Goal: Navigation & Orientation: Find specific page/section

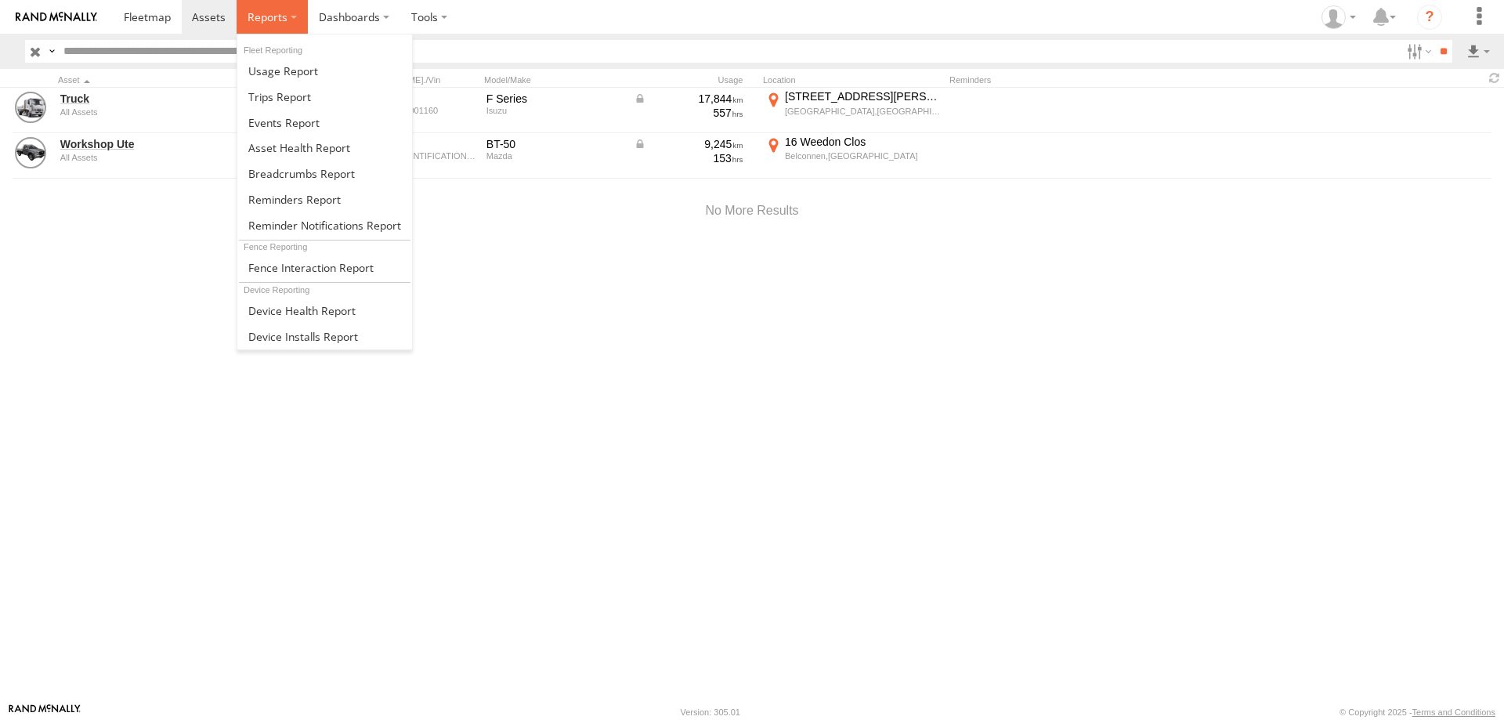
click at [284, 25] on label at bounding box center [272, 17] width 71 height 34
click at [309, 178] on span at bounding box center [301, 173] width 107 height 15
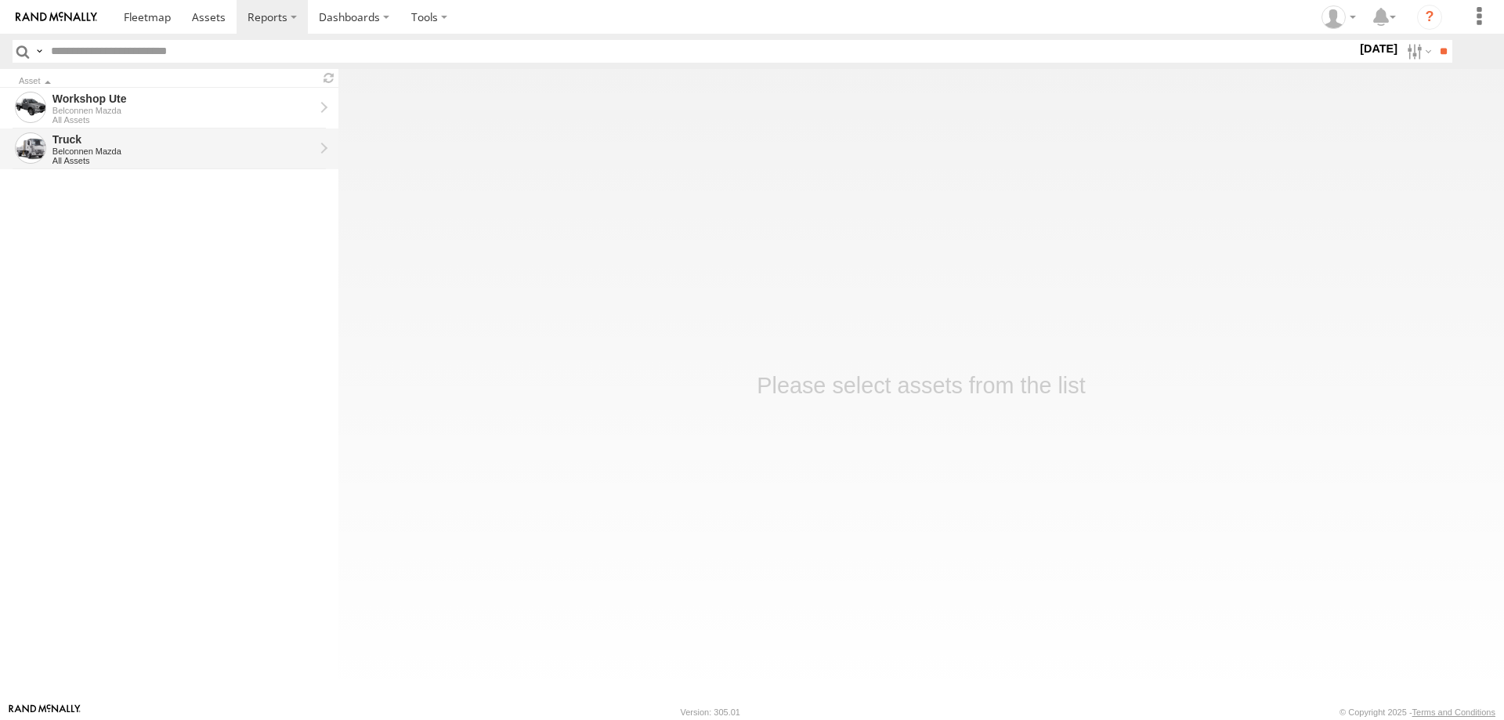
click at [172, 145] on div "Truck" at bounding box center [183, 139] width 262 height 14
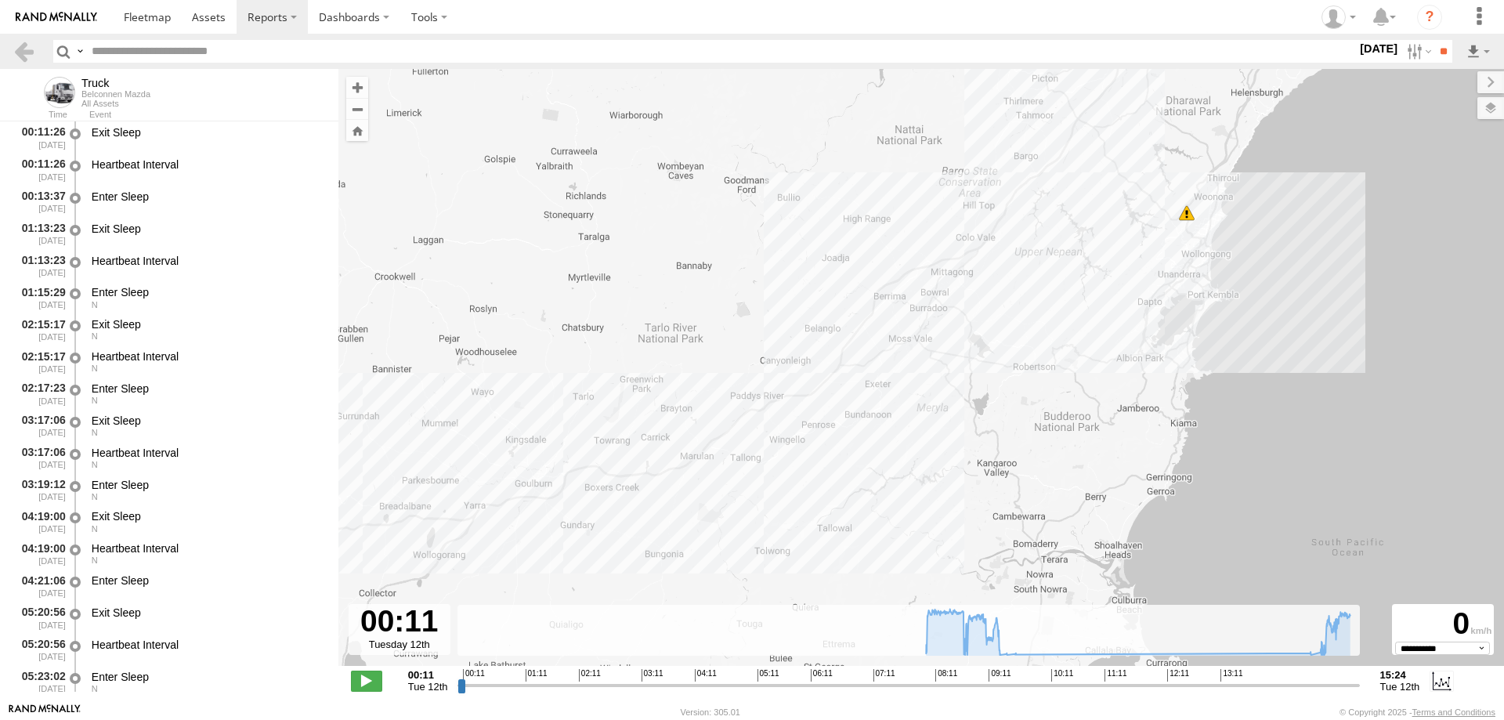
drag, startPoint x: 1270, startPoint y: 410, endPoint x: 1083, endPoint y: 364, distance: 192.8
click at [1083, 364] on div "Truck 15:10 Tue" at bounding box center [921, 375] width 1166 height 613
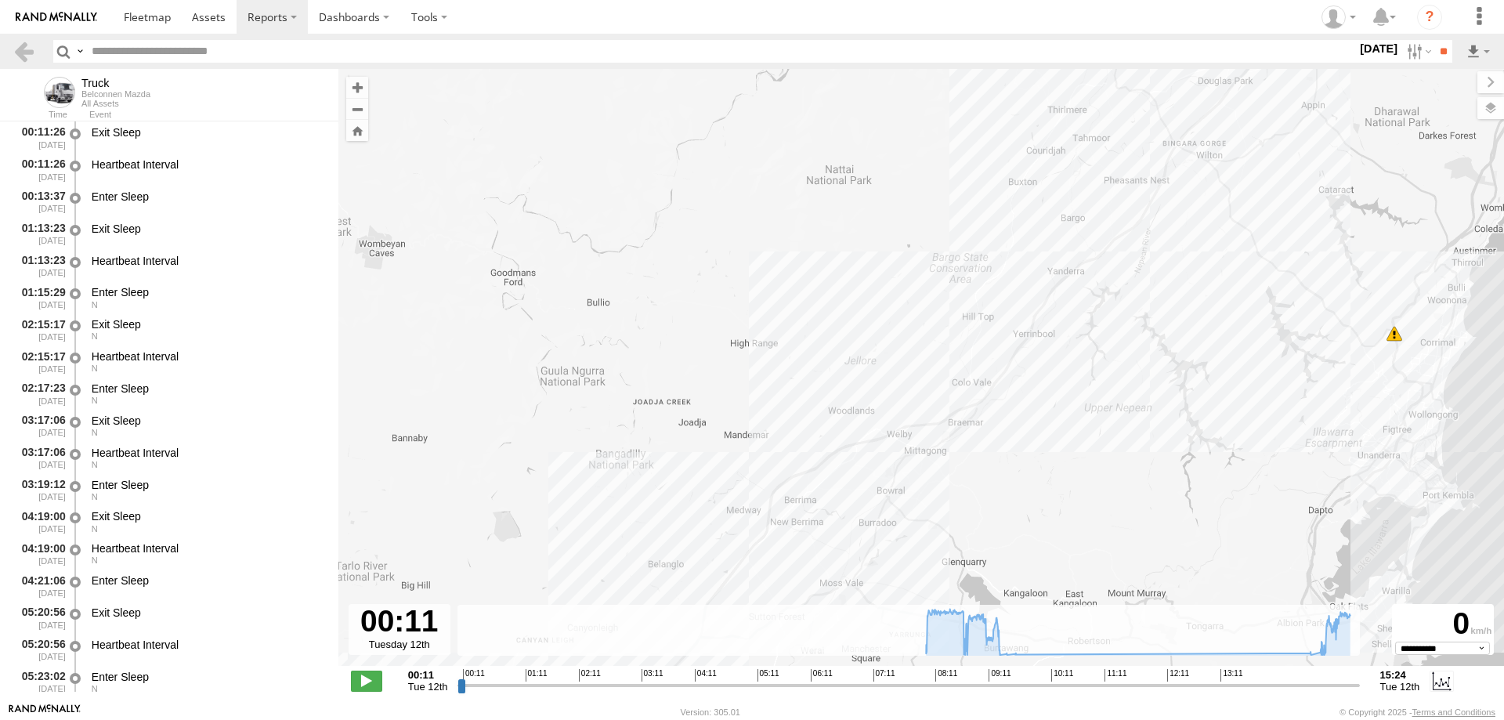
drag, startPoint x: 1081, startPoint y: 251, endPoint x: 1185, endPoint y: 527, distance: 294.7
click at [1185, 527] on div "Truck 15:10 Tue" at bounding box center [921, 375] width 1166 height 613
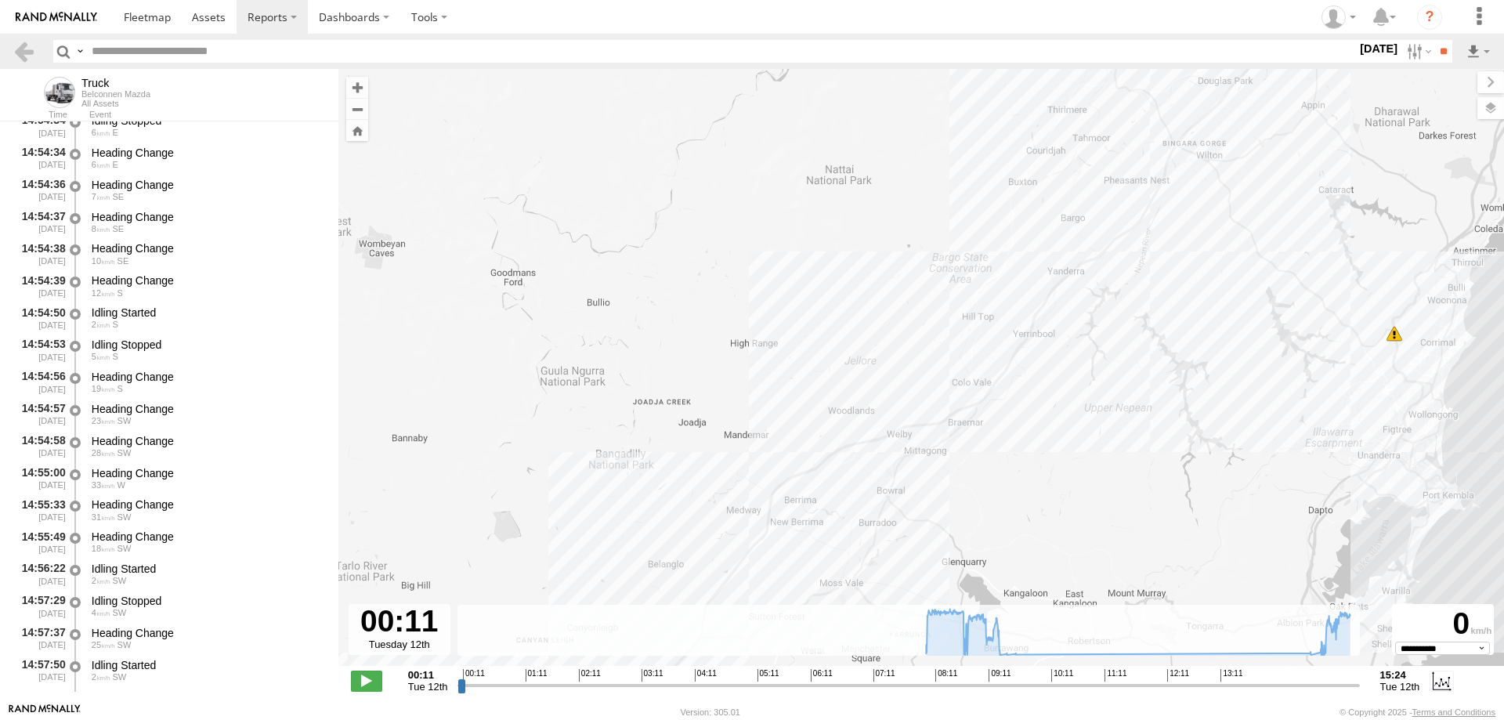
scroll to position [28503, 0]
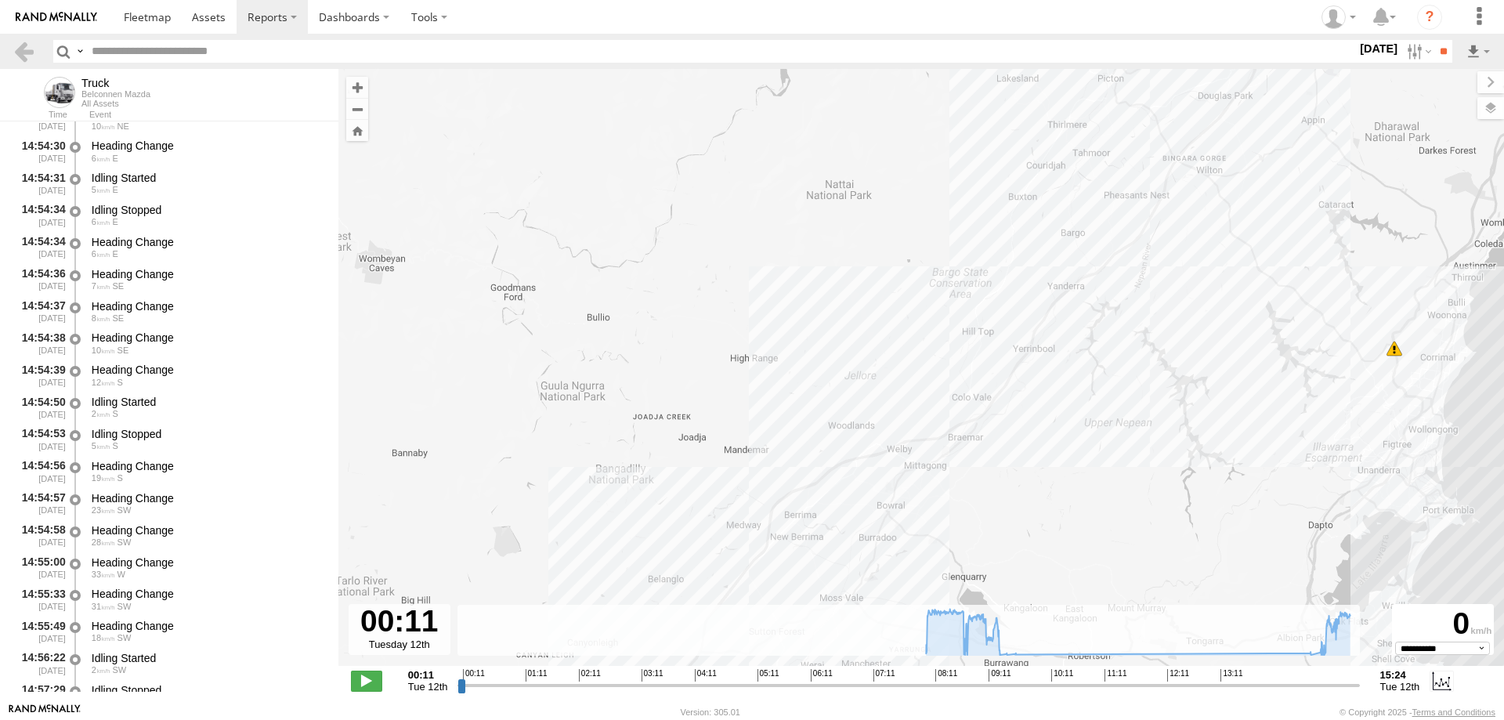
drag, startPoint x: 338, startPoint y: 634, endPoint x: 337, endPoint y: 656, distance: 22.8
click at [337, 656] on main "← Move left → Move right ↑ Move up ↓ Move down + Zoom in - Zoom out Home Jump l…" at bounding box center [752, 386] width 1504 height 634
drag, startPoint x: 548, startPoint y: 647, endPoint x: 549, endPoint y: 601, distance: 46.2
click at [549, 601] on div "← Move left → Move right ↑ Move up ↓ Move down + Zoom in - Zoom out Home Jump l…" at bounding box center [921, 386] width 1166 height 634
type input "**********"
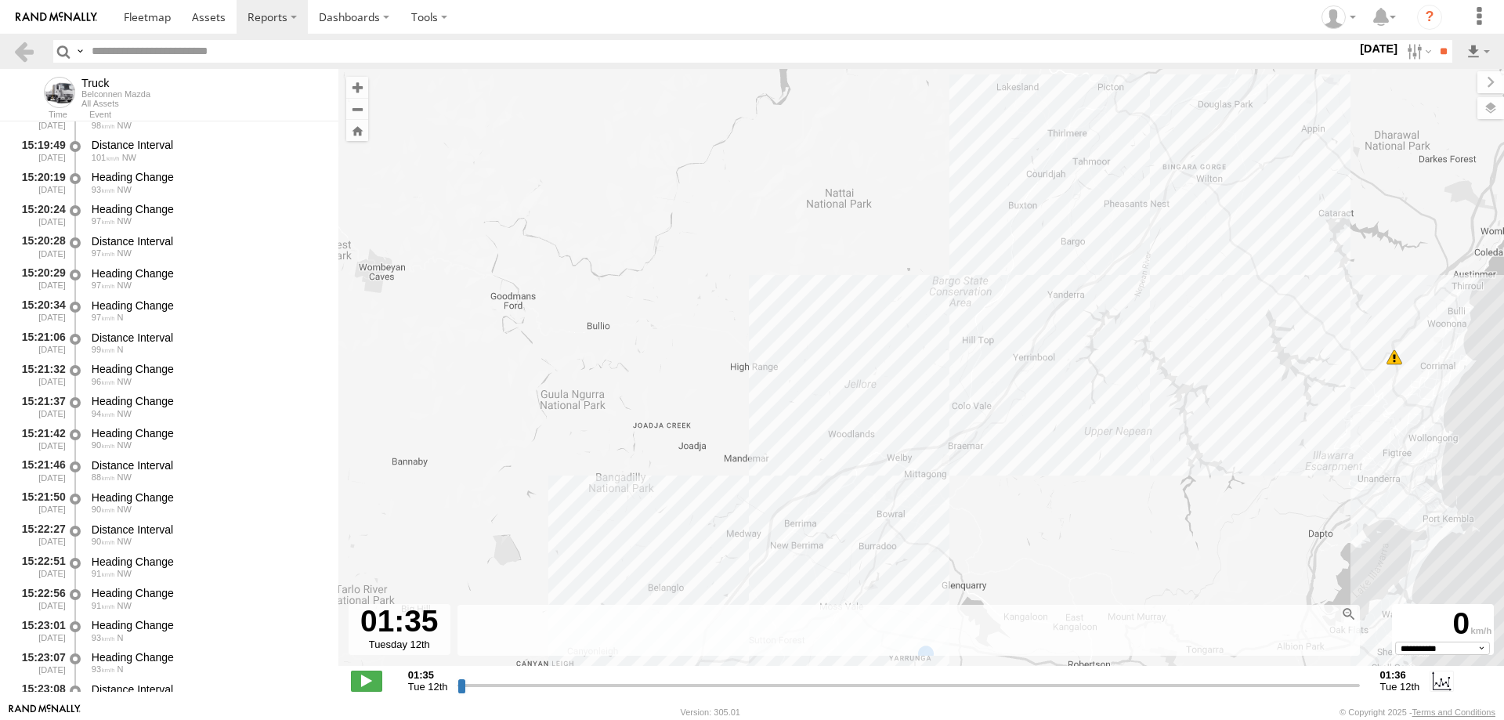
scroll to position [35207, 0]
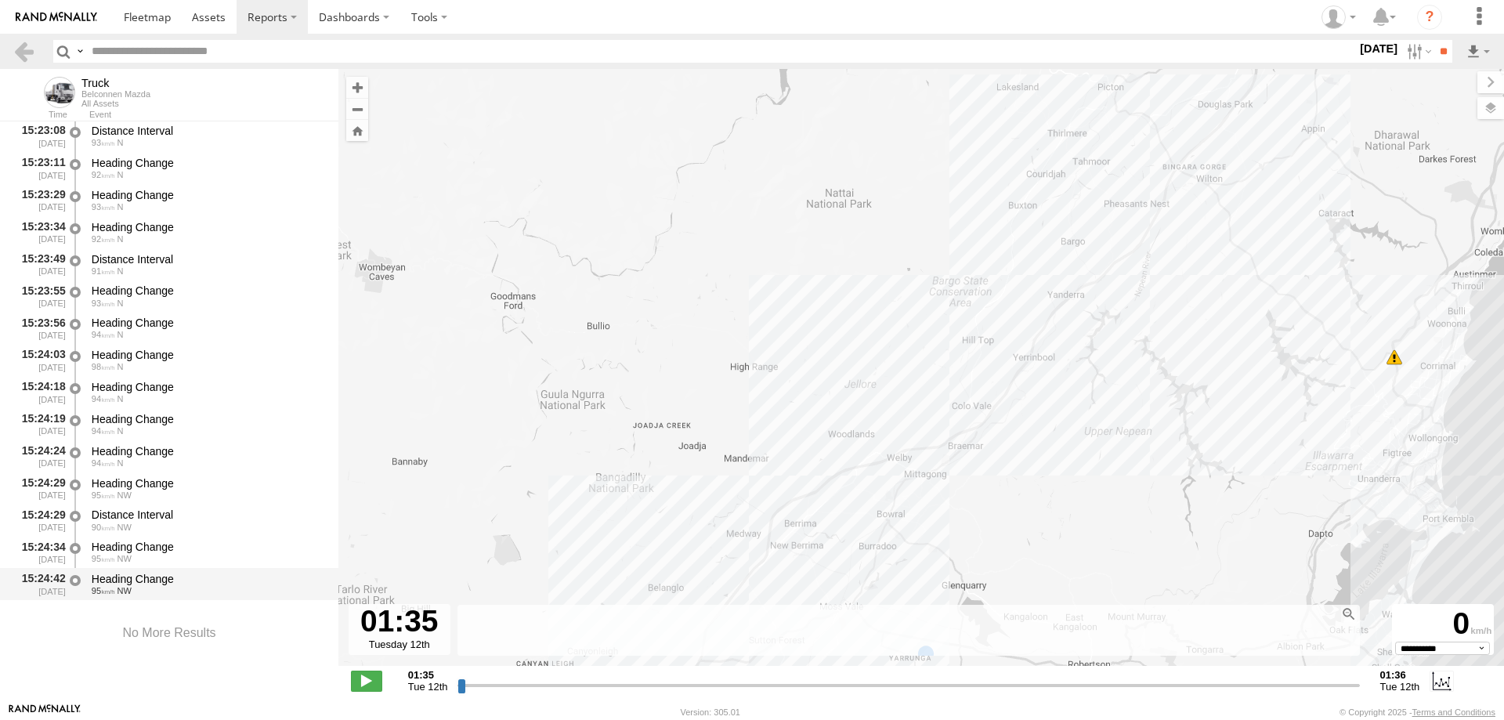
click at [312, 583] on div "Heading Change" at bounding box center [208, 579] width 232 height 14
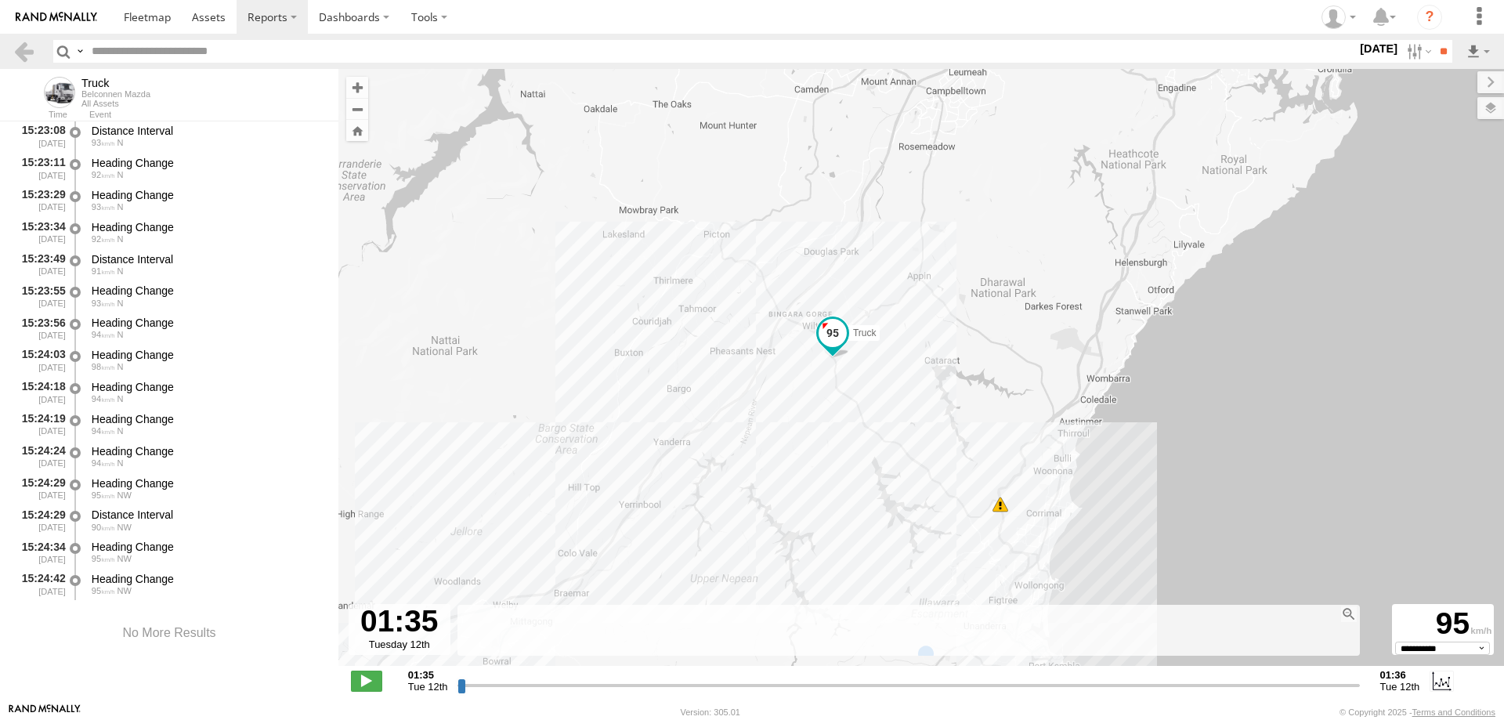
drag, startPoint x: 1094, startPoint y: 389, endPoint x: 670, endPoint y: 510, distance: 441.3
click at [670, 510] on div "Truck 15:10 Tue" at bounding box center [921, 375] width 1166 height 613
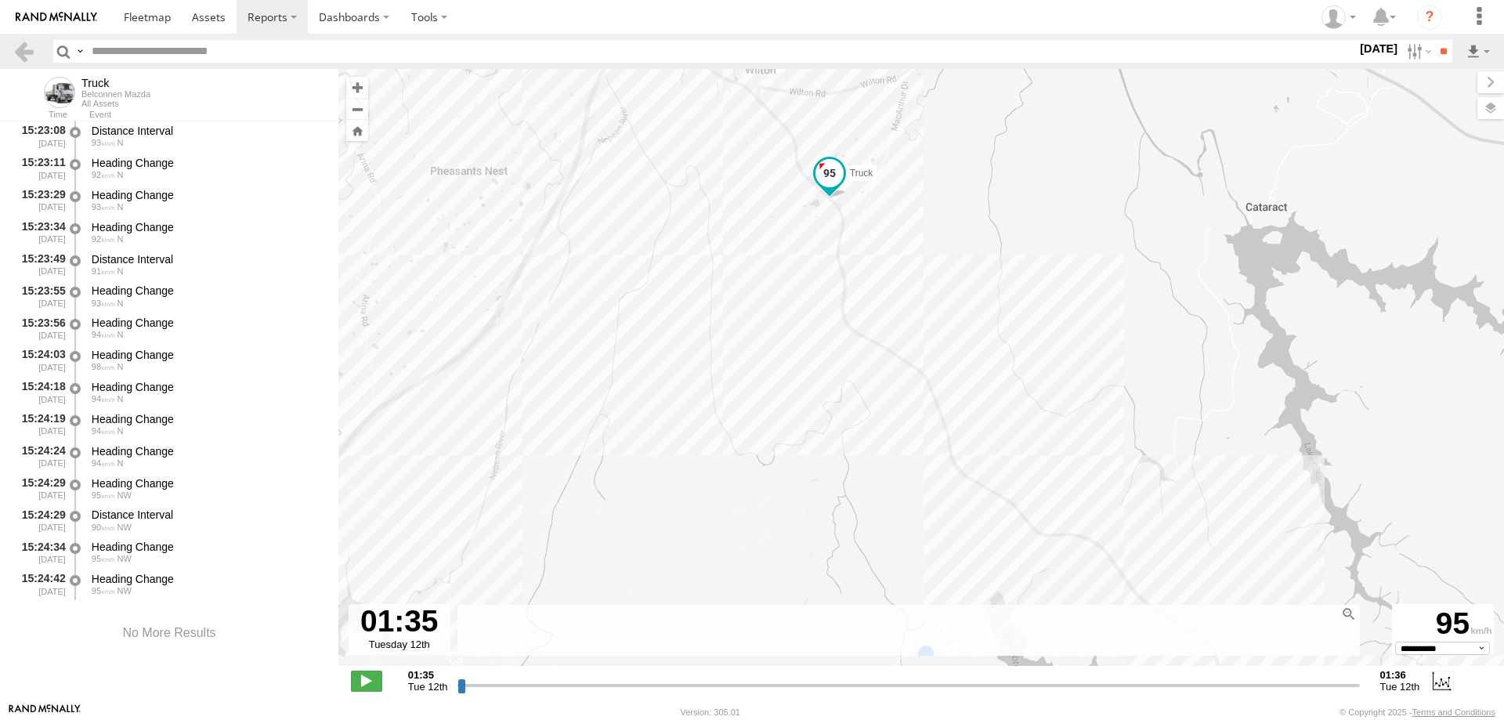
drag, startPoint x: 624, startPoint y: 318, endPoint x: 1080, endPoint y: 401, distance: 463.4
click at [1143, 417] on div "Truck 15:10 Tue" at bounding box center [921, 375] width 1166 height 613
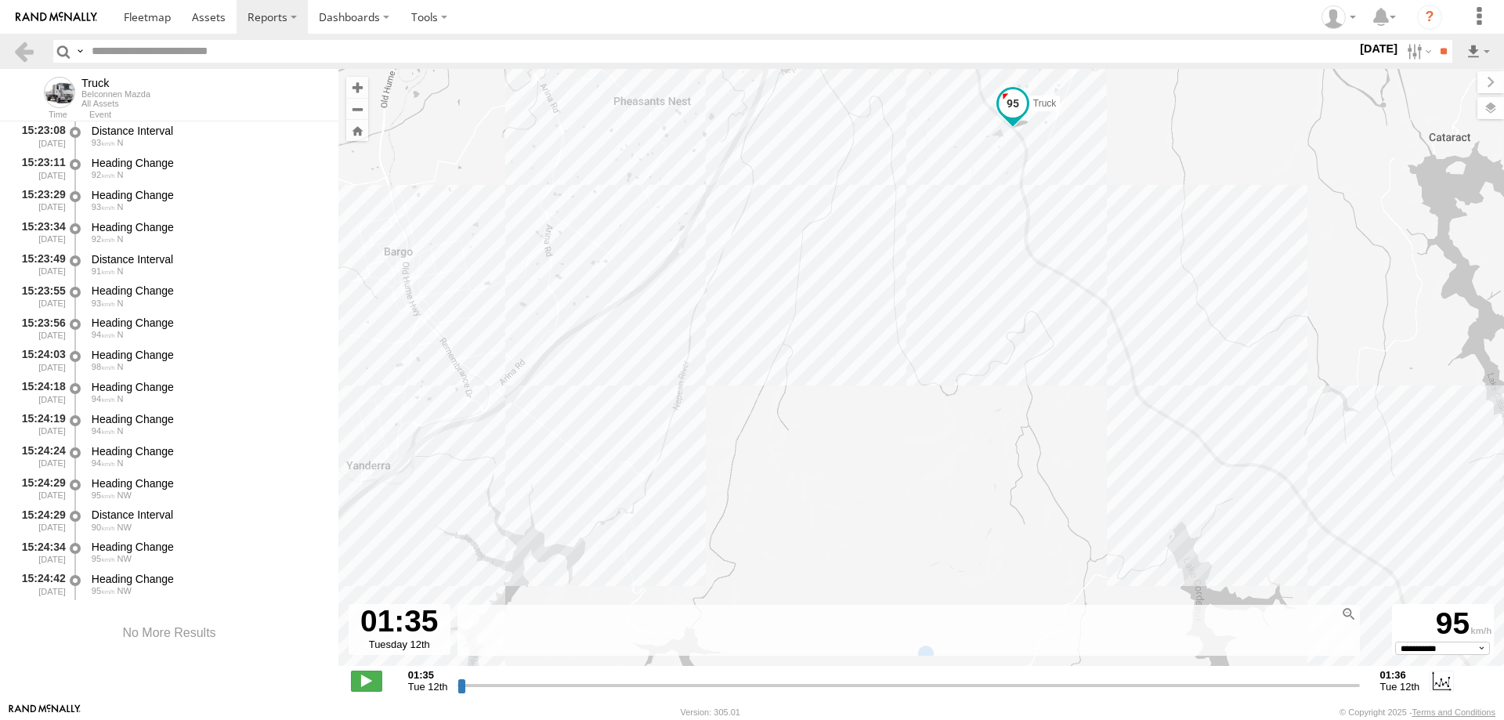
drag, startPoint x: 692, startPoint y: 311, endPoint x: 875, endPoint y: 254, distance: 191.3
click at [876, 244] on div "Truck 15:10 Tue" at bounding box center [921, 375] width 1166 height 613
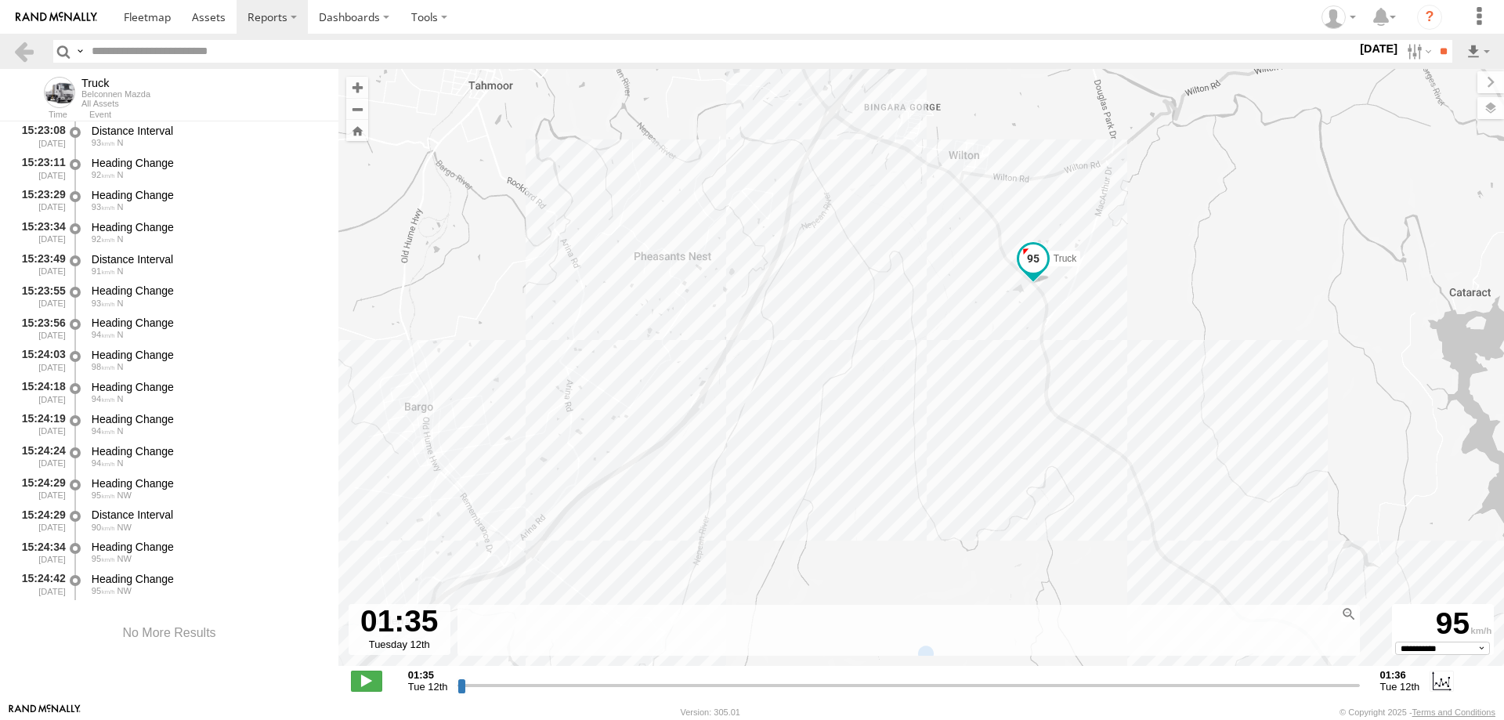
drag, startPoint x: 1121, startPoint y: 490, endPoint x: 1145, endPoint y: 646, distance: 157.8
click at [1145, 646] on div "← Move left → Move right ↑ Move up ↓ Move down + Zoom in - Zoom out Home Jump l…" at bounding box center [921, 386] width 1166 height 634
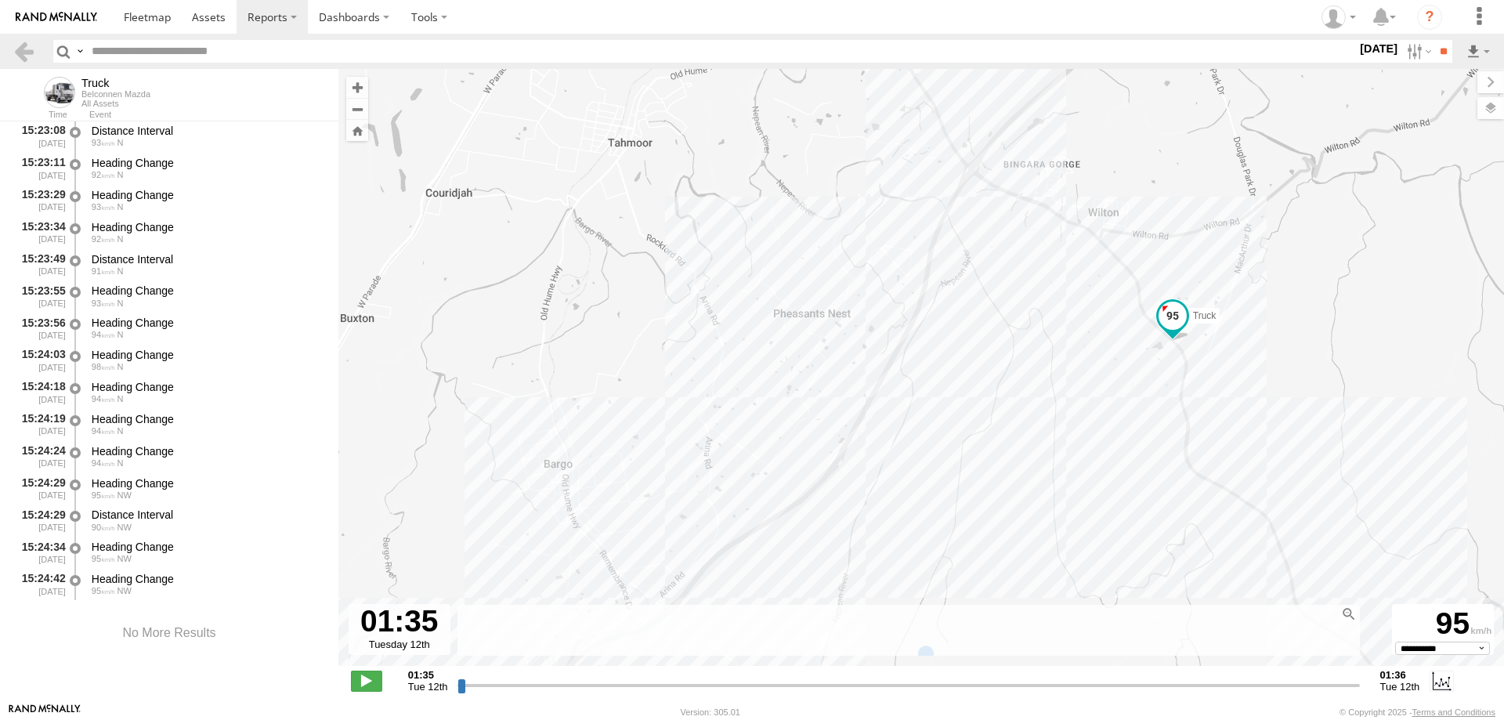
drag, startPoint x: 904, startPoint y: 316, endPoint x: 1054, endPoint y: 385, distance: 164.7
click at [1054, 385] on div "Truck 15:10 Tue" at bounding box center [921, 375] width 1166 height 613
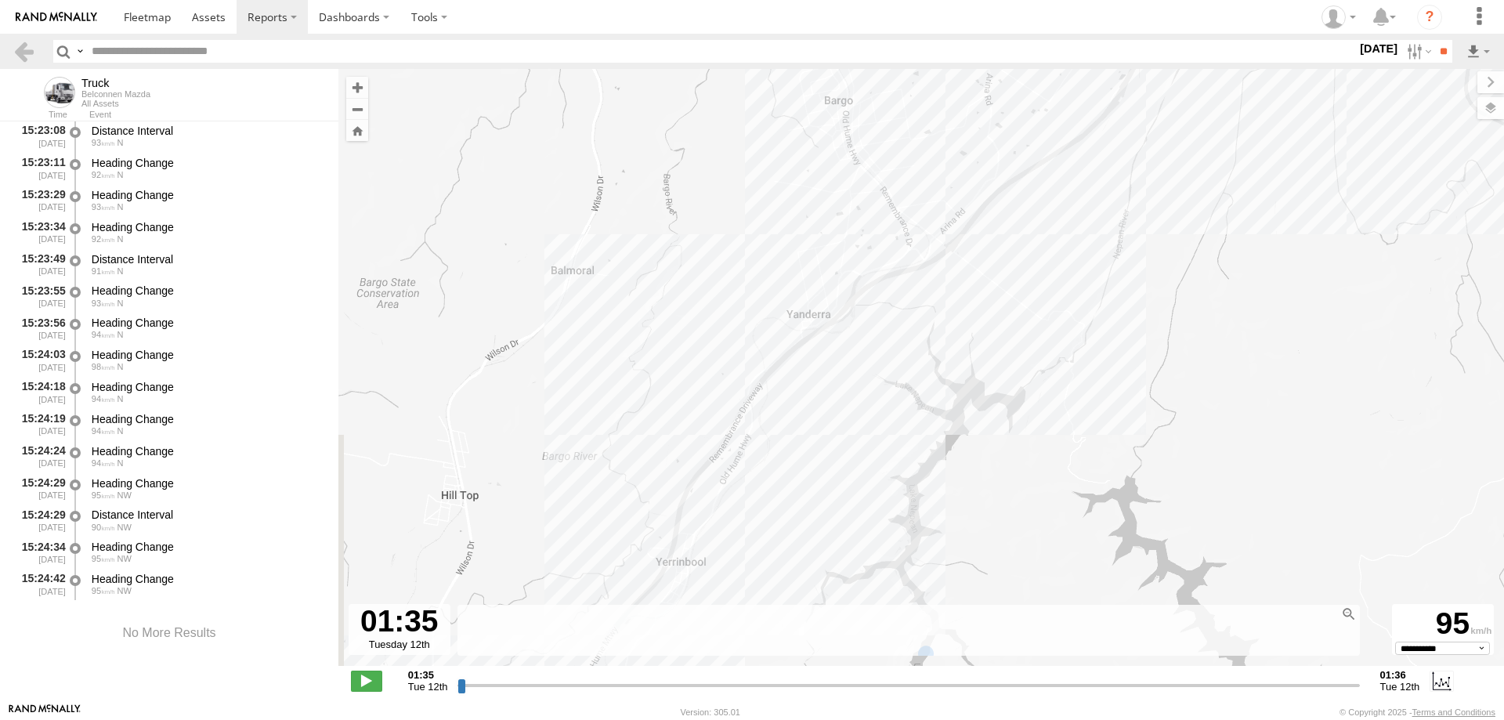
drag, startPoint x: 662, startPoint y: 423, endPoint x: 944, endPoint y: 60, distance: 460.0
click at [944, 60] on body "?" at bounding box center [752, 360] width 1504 height 720
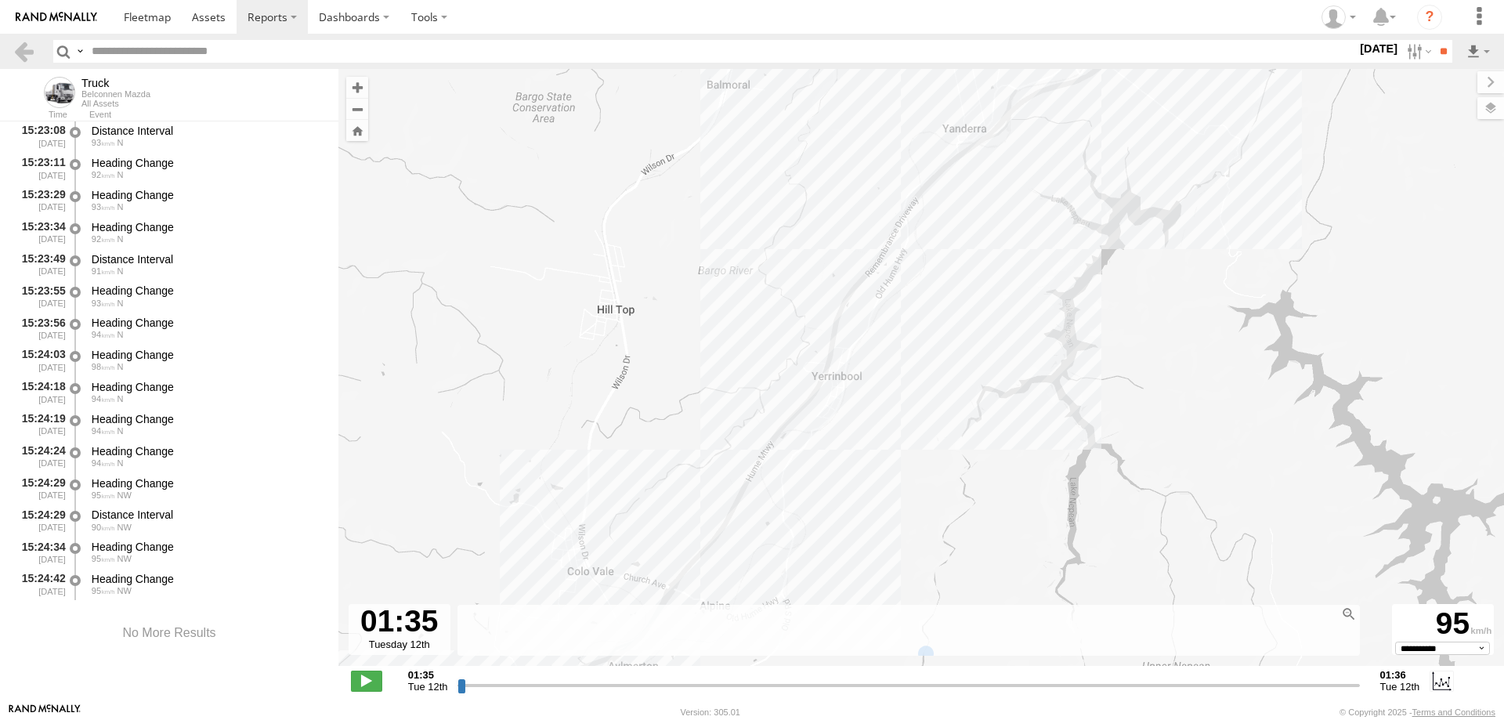
drag, startPoint x: 605, startPoint y: 464, endPoint x: 764, endPoint y: 280, distance: 243.2
click at [764, 280] on div "Truck 15:10 Tue" at bounding box center [921, 375] width 1166 height 613
click at [168, 16] on span at bounding box center [147, 16] width 47 height 15
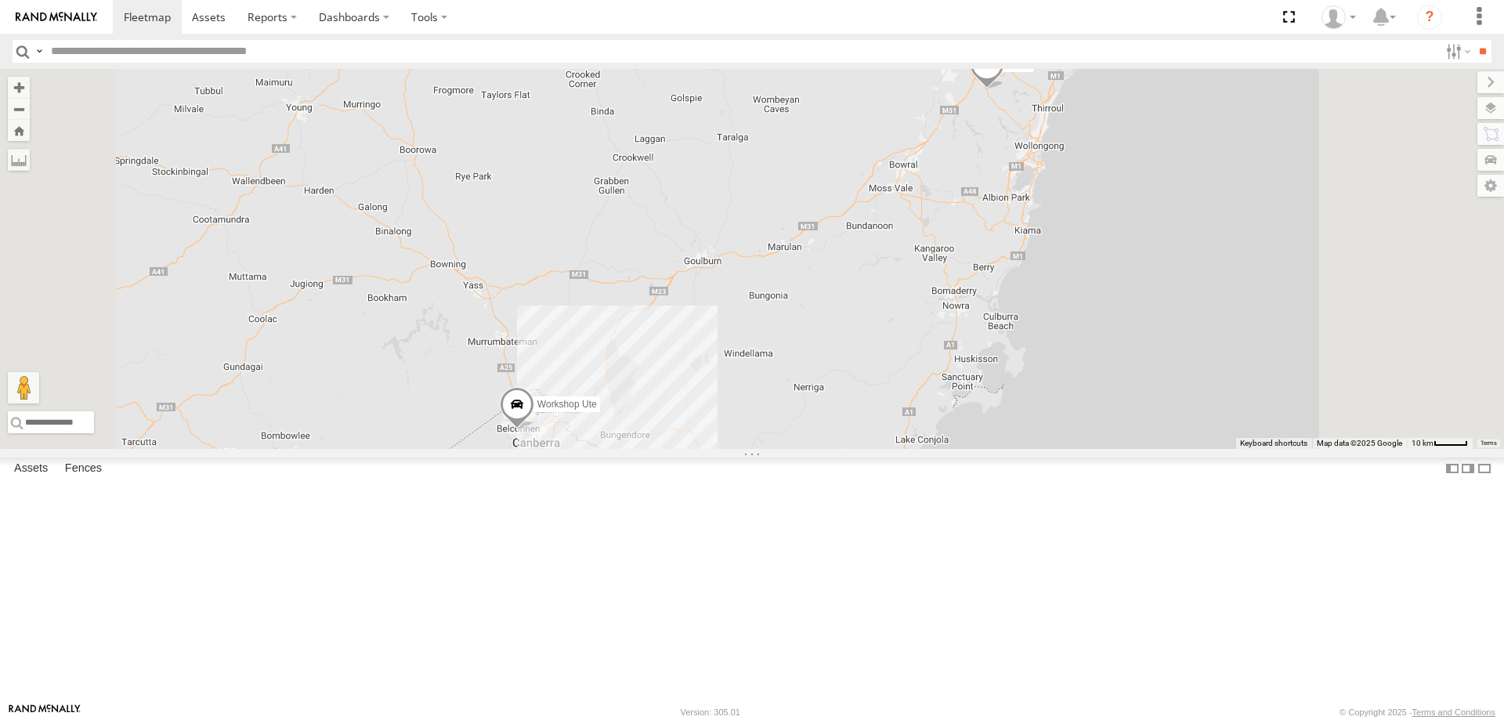
click at [0, 0] on div "Truck" at bounding box center [0, 0] width 0 height 0
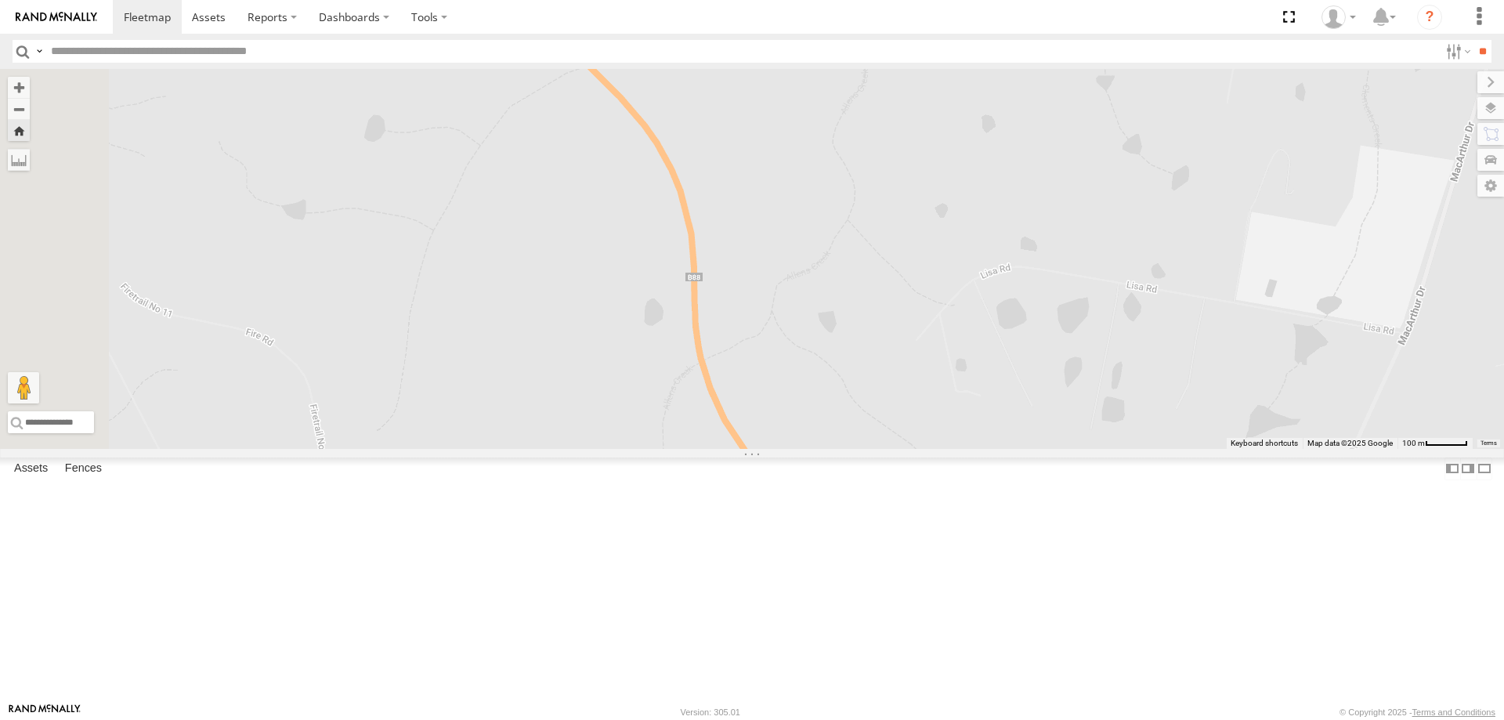
drag, startPoint x: 957, startPoint y: 119, endPoint x: 1083, endPoint y: 522, distance: 422.6
click at [1083, 449] on div "Truck" at bounding box center [752, 259] width 1504 height 380
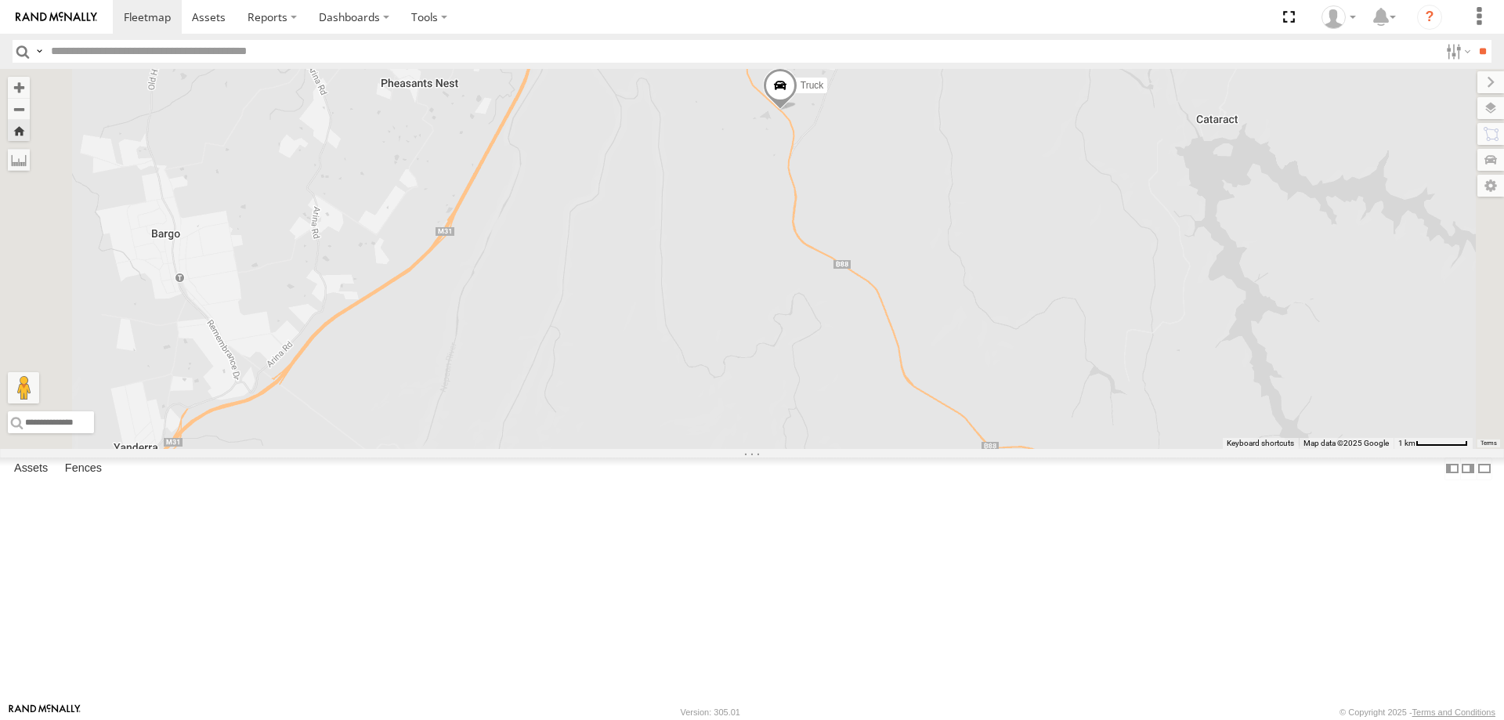
click at [797, 110] on span at bounding box center [780, 89] width 34 height 42
click at [917, 323] on div "Truck Truck All Assets Picton Rd Wilton -34.26059 , 150.71178 North West 95 15:…" at bounding box center [752, 259] width 1504 height 380
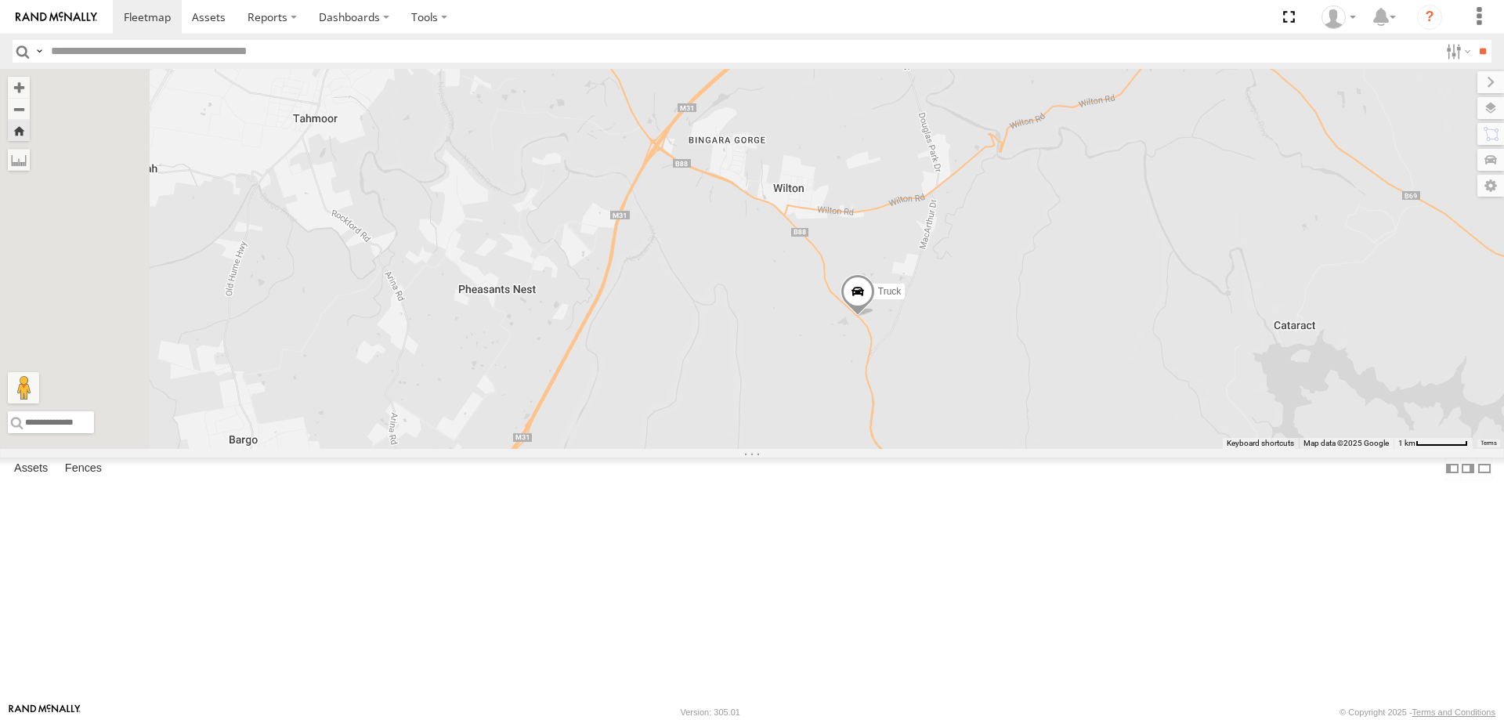
drag, startPoint x: 904, startPoint y: 291, endPoint x: 982, endPoint y: 497, distance: 220.4
click at [982, 449] on div "Truck" at bounding box center [752, 259] width 1504 height 380
click at [996, 449] on div "Truck" at bounding box center [752, 259] width 1504 height 380
click at [208, 16] on span at bounding box center [209, 16] width 34 height 15
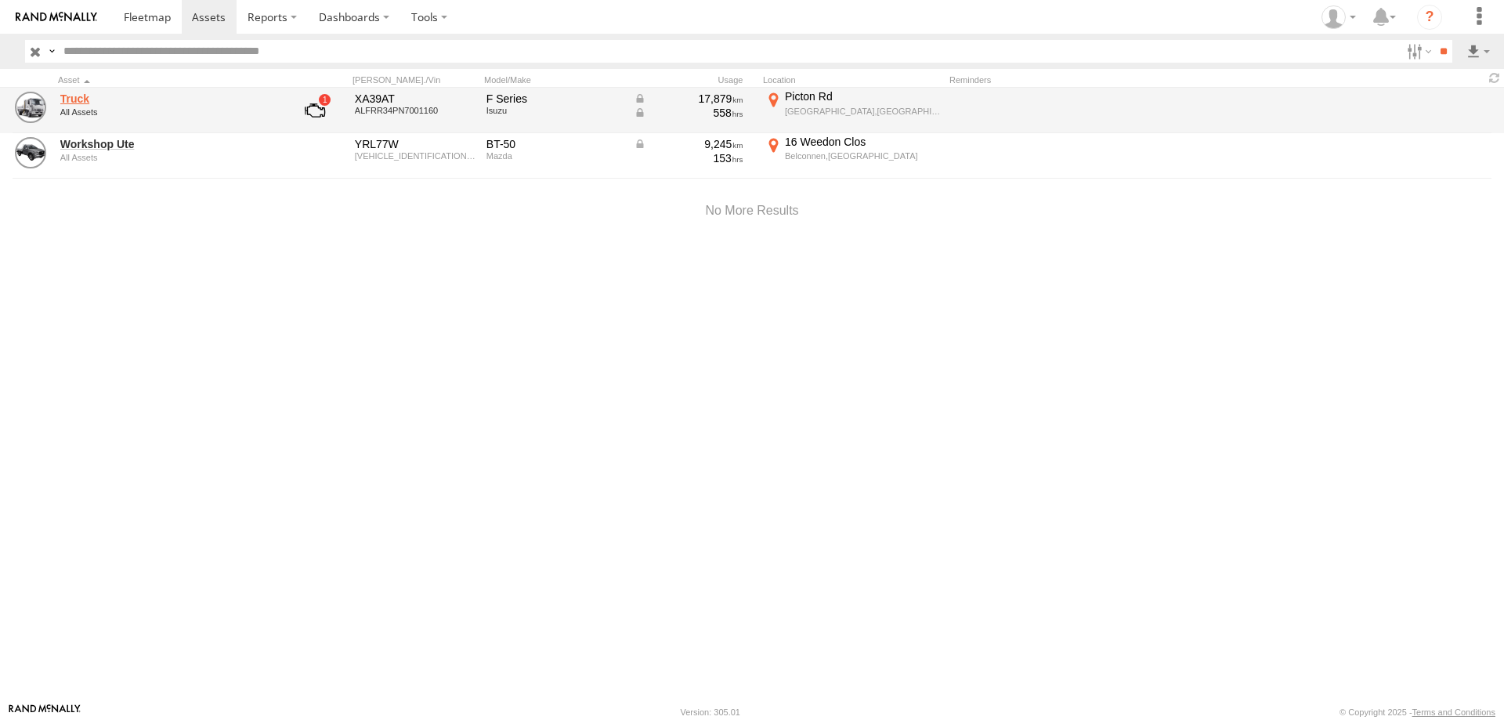
click at [96, 101] on link "Truck" at bounding box center [167, 99] width 215 height 14
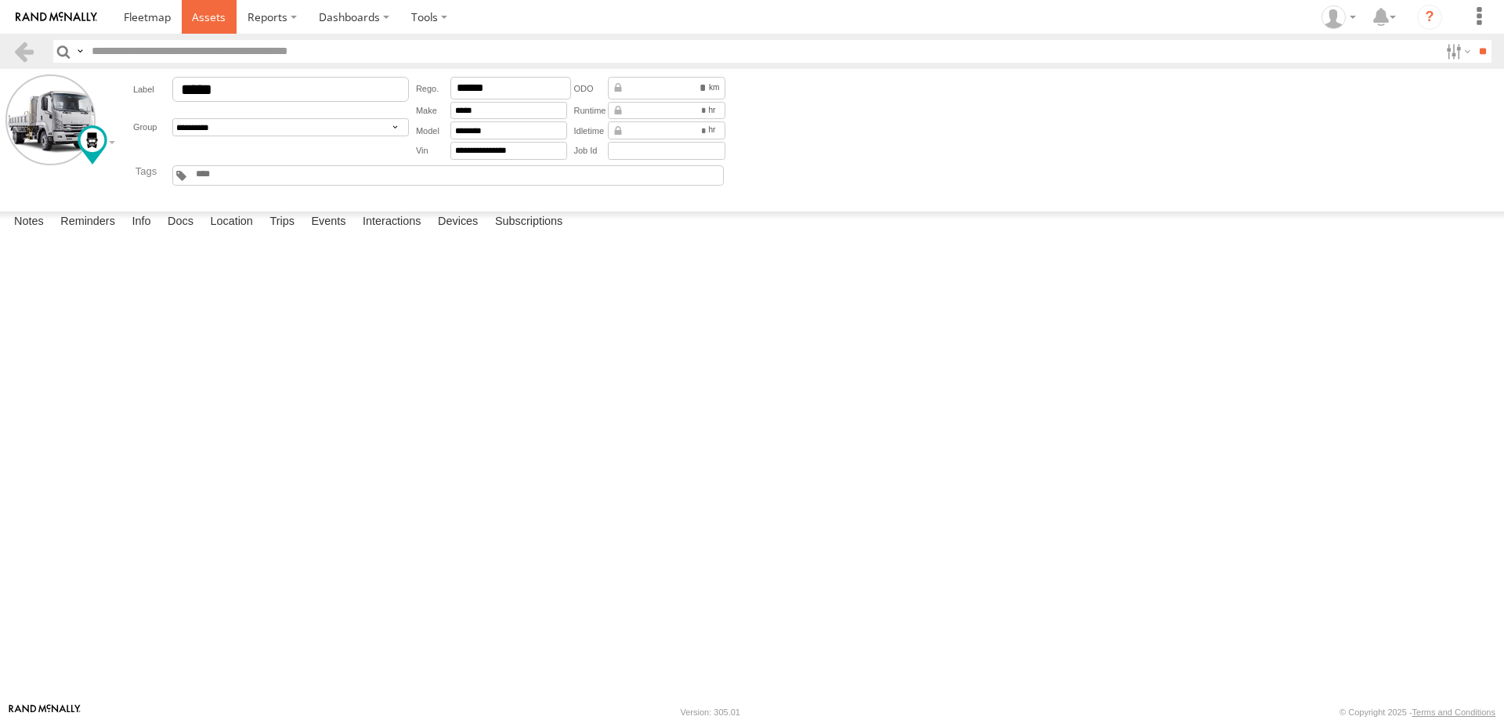
click at [213, 14] on span at bounding box center [209, 16] width 34 height 15
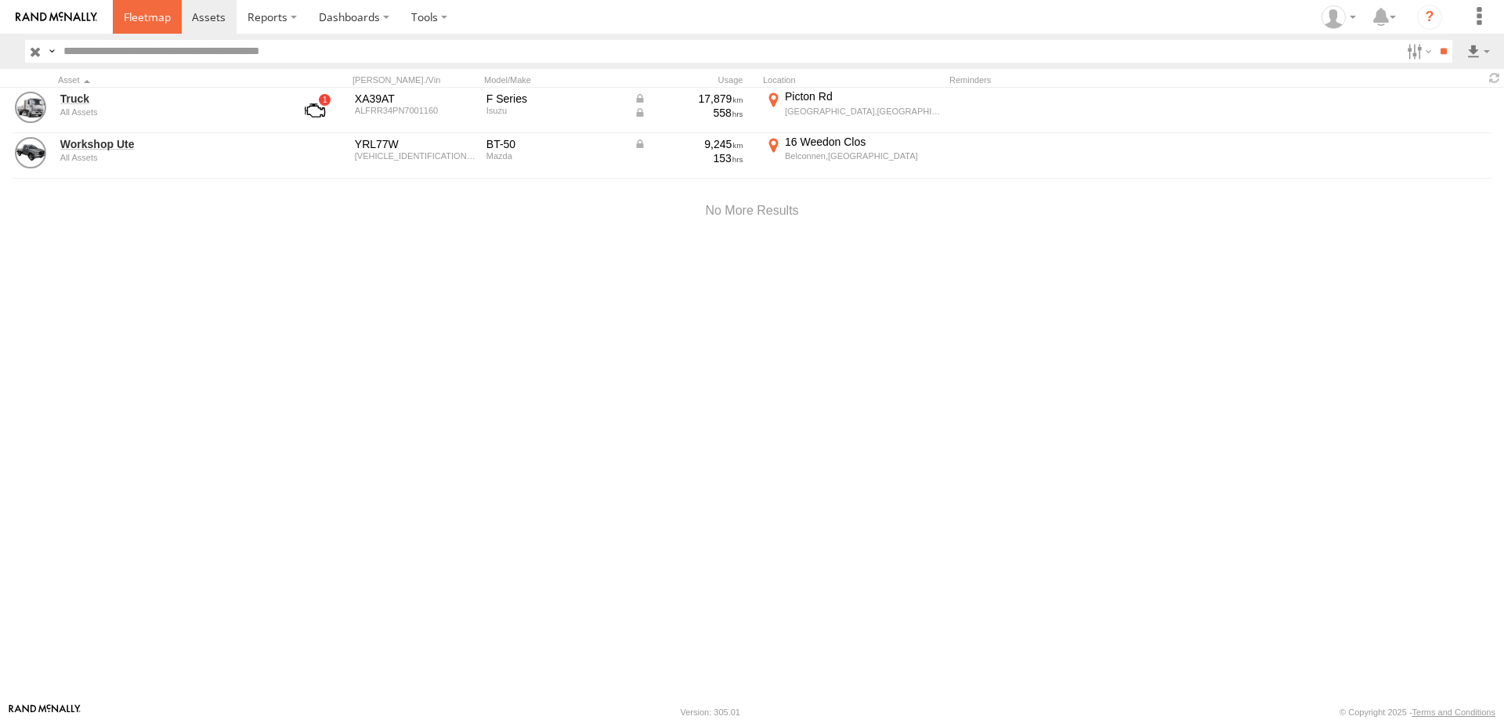
click at [163, 18] on span at bounding box center [147, 16] width 47 height 15
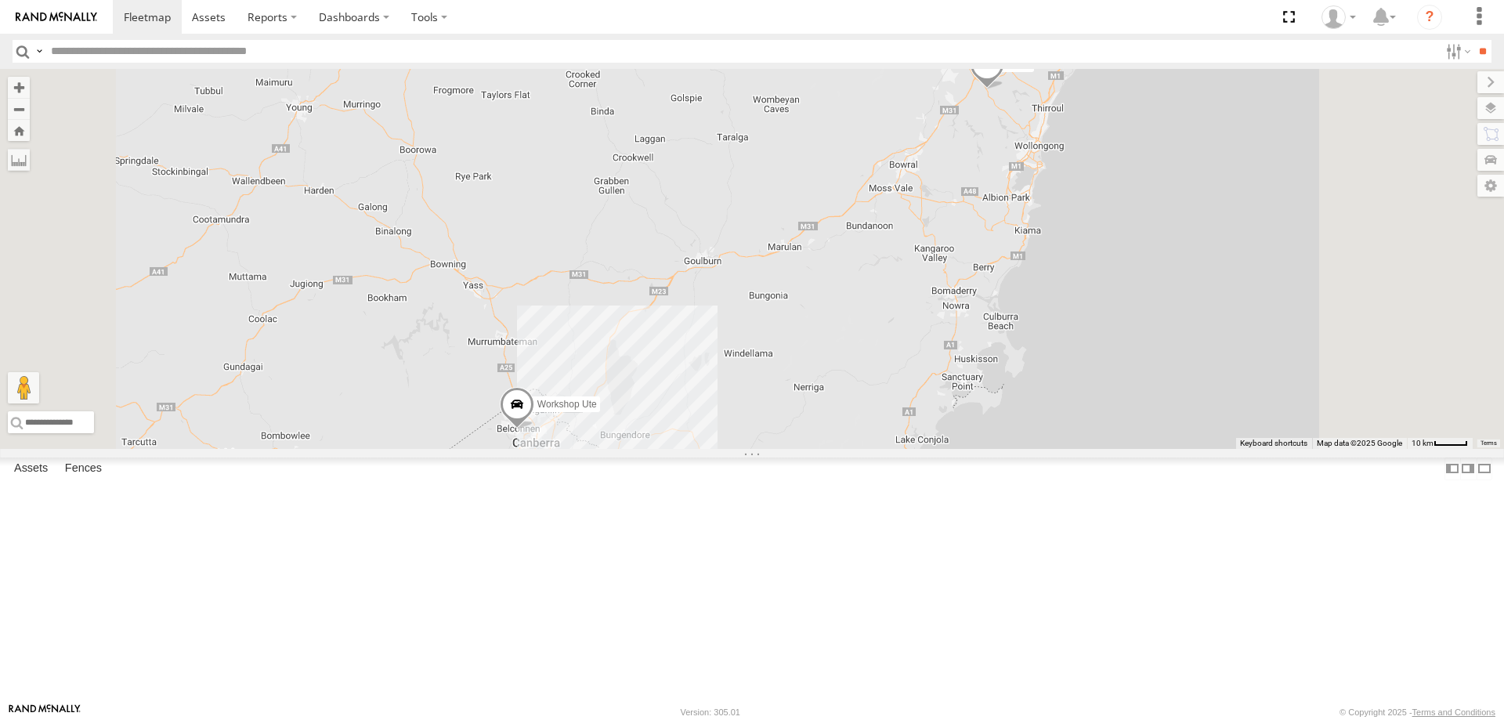
click at [0, 0] on span at bounding box center [0, 0] width 0 height 0
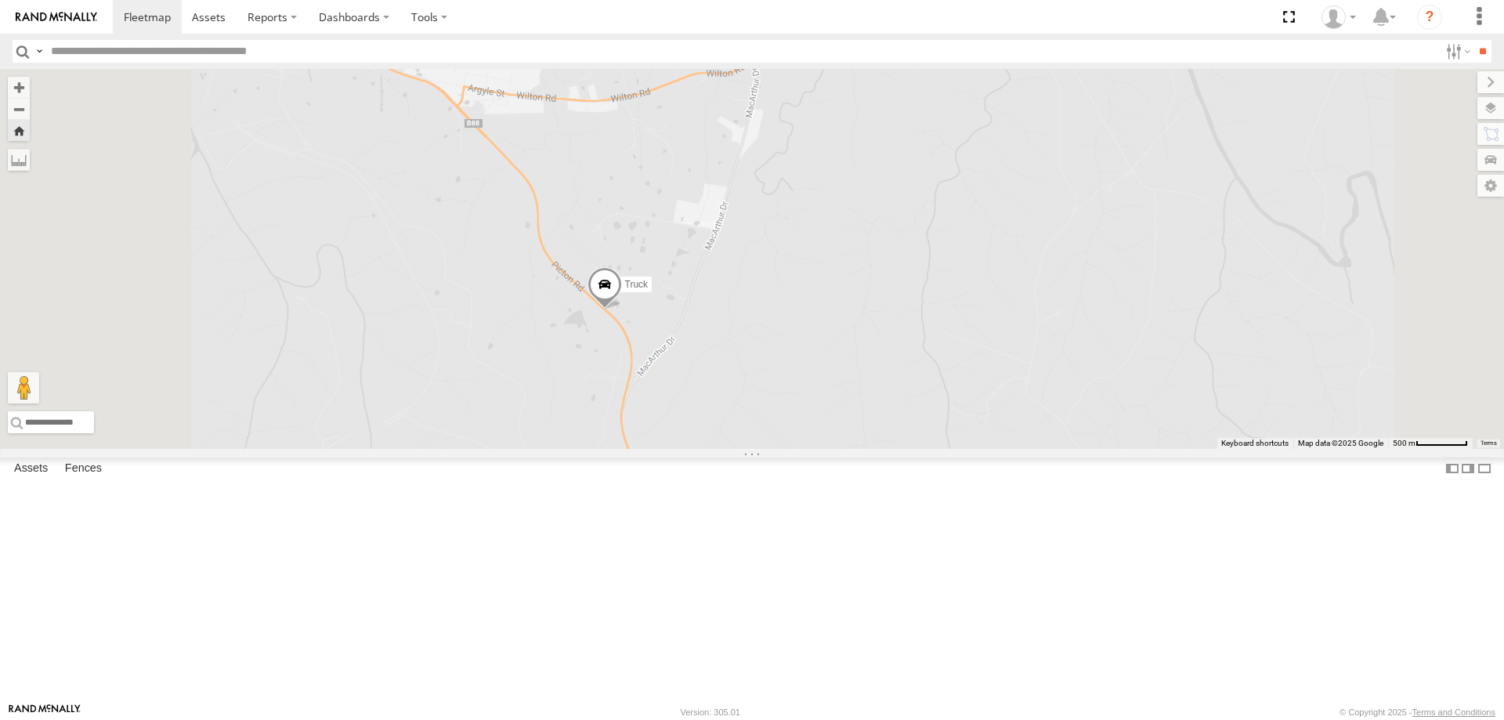
click at [622, 309] on span at bounding box center [604, 287] width 34 height 42
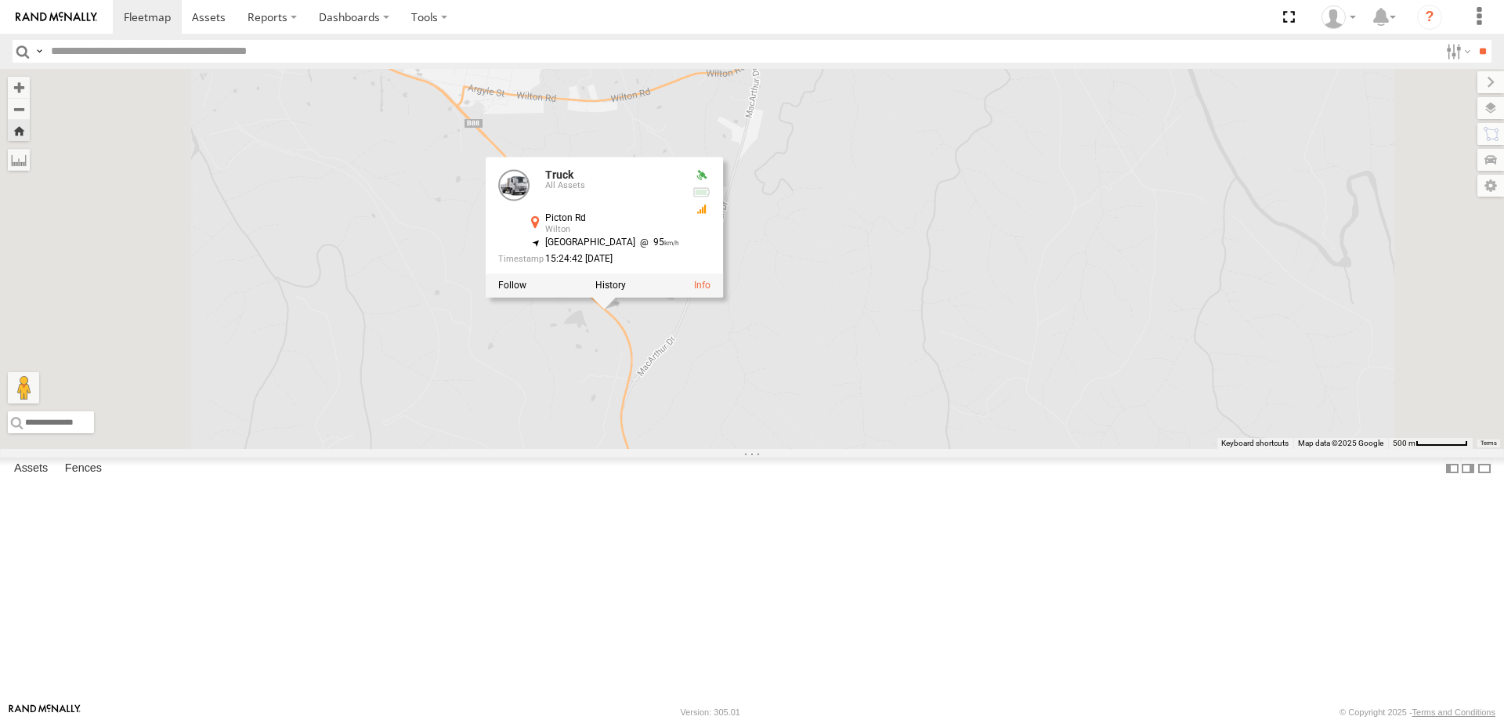
click at [715, 297] on div at bounding box center [605, 284] width 238 height 23
click at [1038, 449] on div "Truck Truck All Assets Picton Rd Wilton -34.26059 , 150.71178 North West 95 15:…" at bounding box center [752, 259] width 1504 height 380
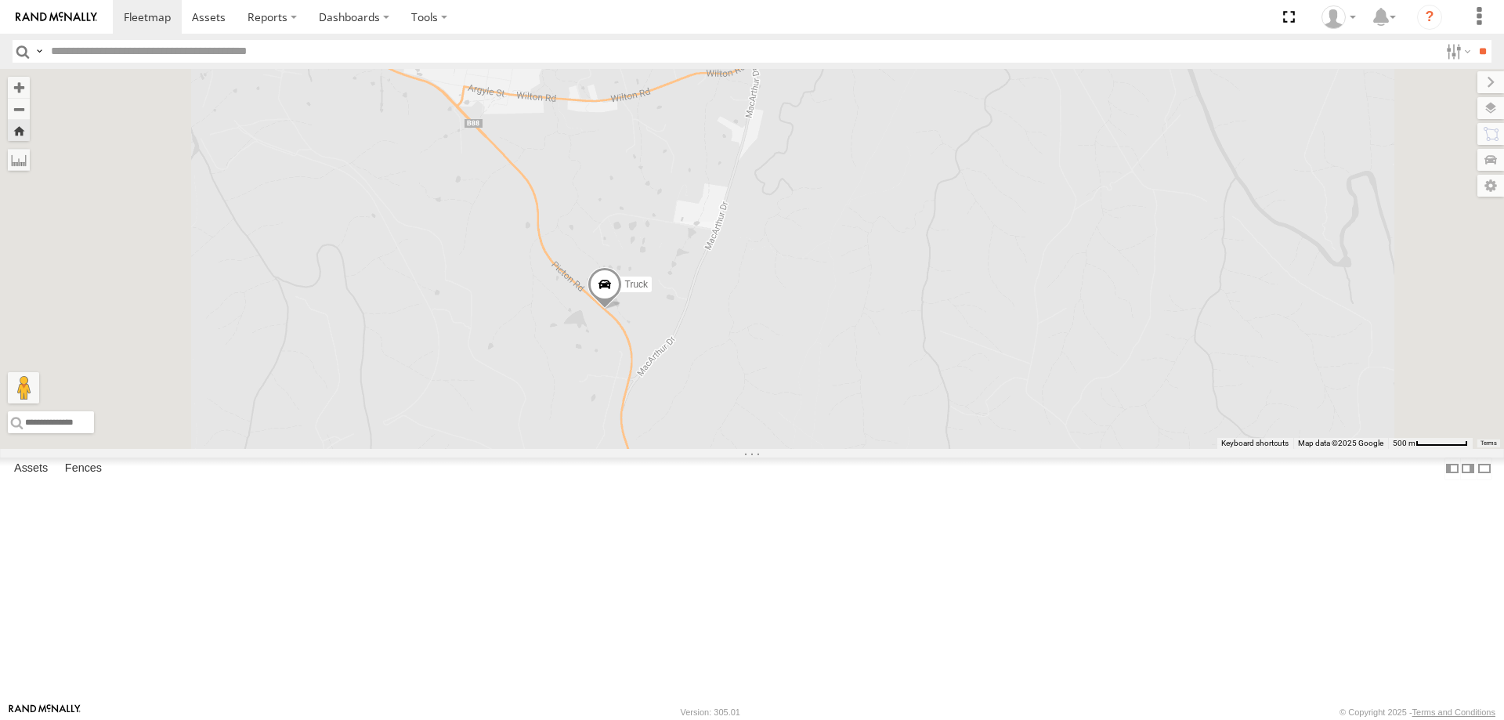
click at [622, 309] on span at bounding box center [604, 287] width 34 height 42
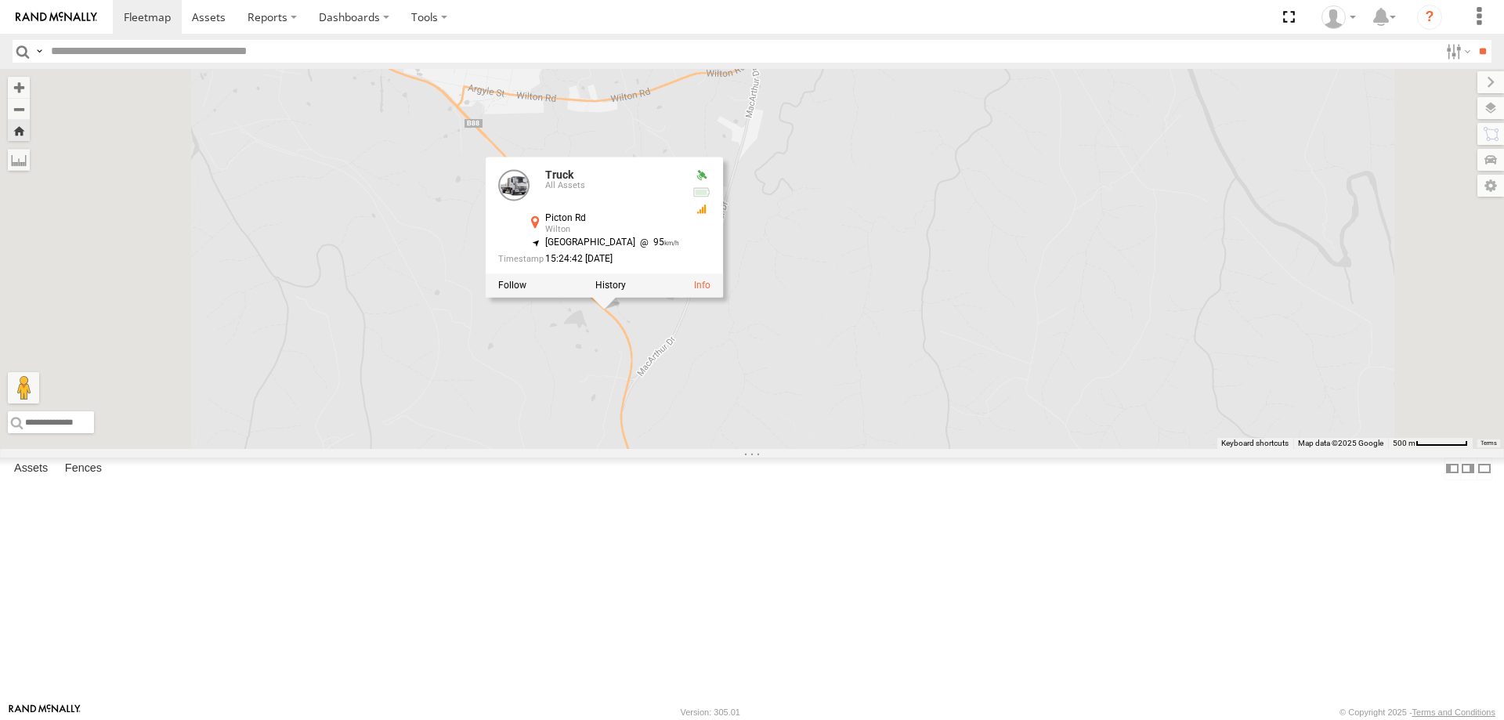
click at [944, 449] on div "Truck Truck All Assets Picton Rd Wilton -34.26059 , 150.71178 North West 95 15:…" at bounding box center [752, 259] width 1504 height 380
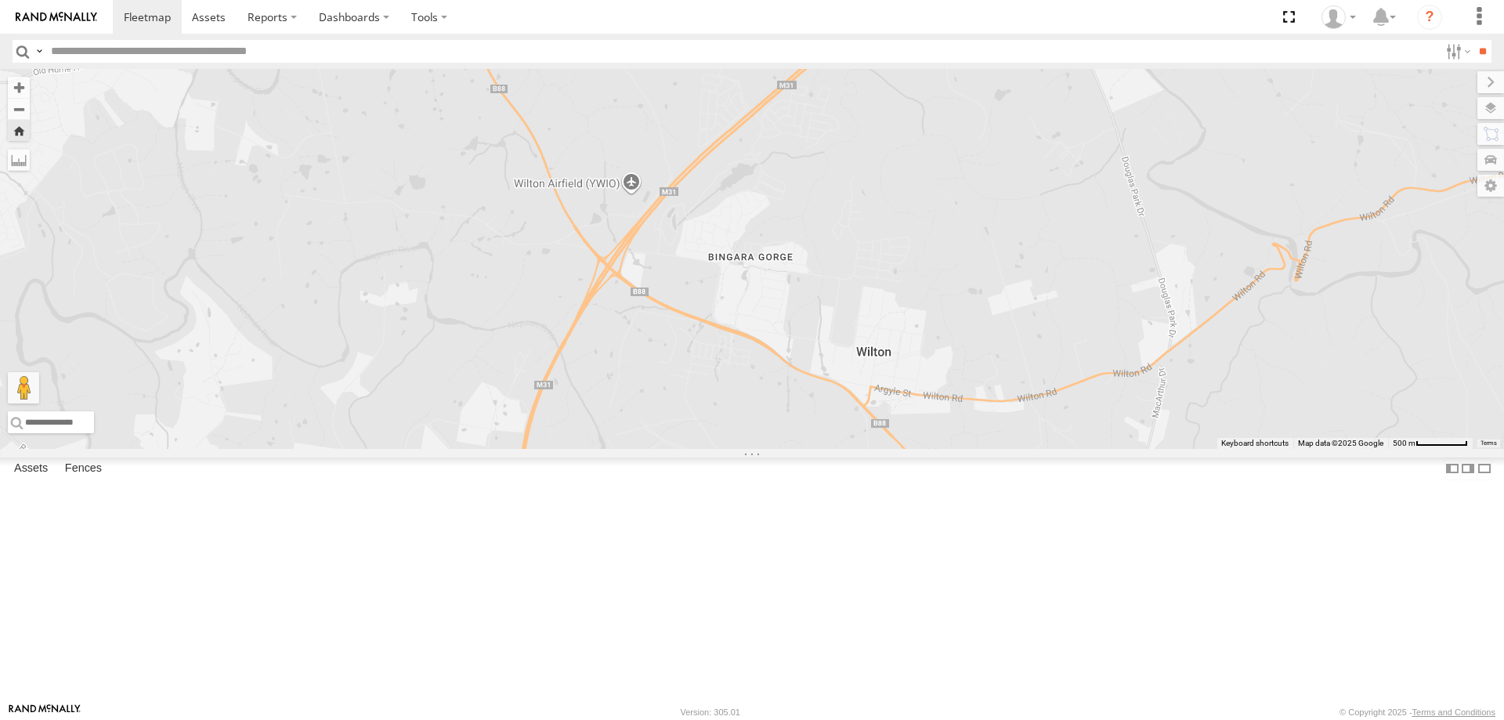
drag, startPoint x: 573, startPoint y: 323, endPoint x: 975, endPoint y: 623, distance: 502.1
click at [976, 449] on div "Truck" at bounding box center [752, 259] width 1504 height 380
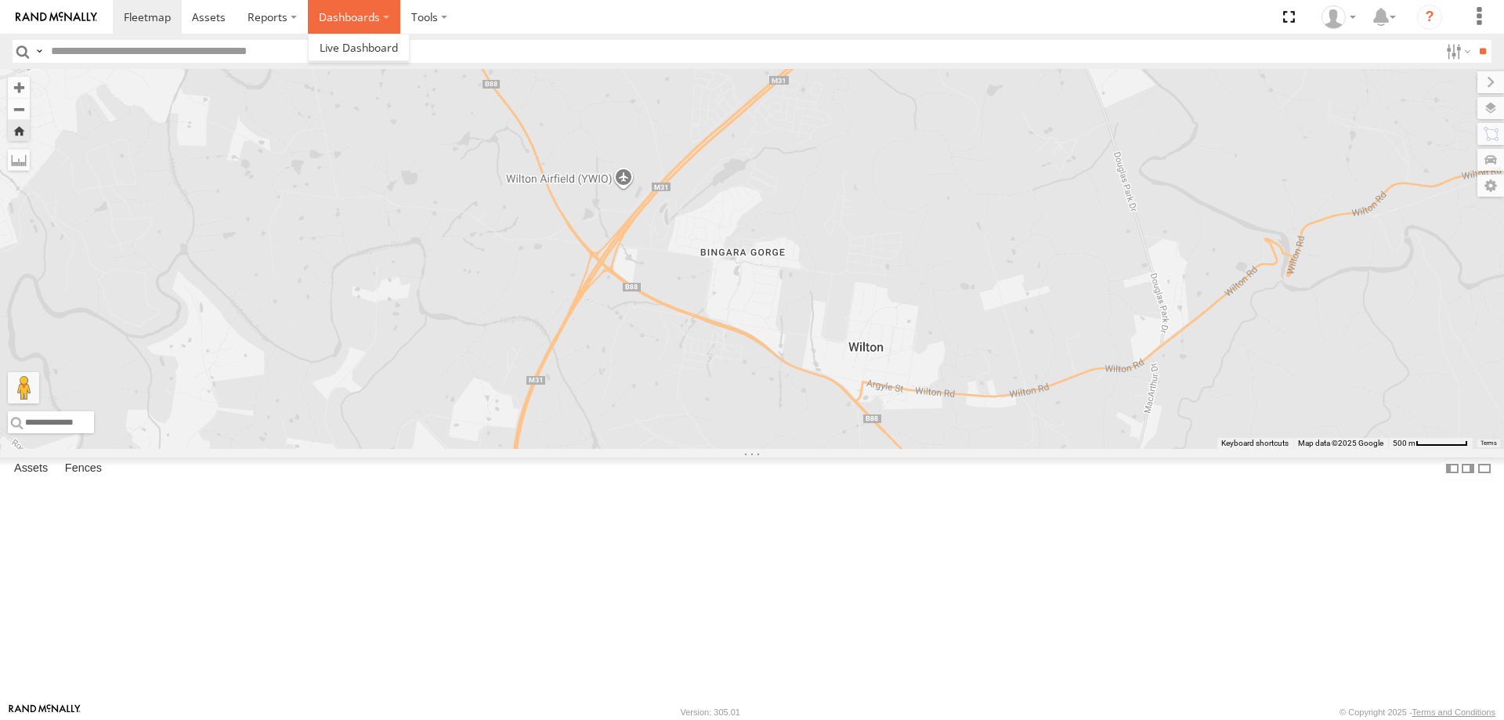
click at [372, 18] on label "Dashboards" at bounding box center [354, 17] width 92 height 34
click at [370, 49] on span at bounding box center [359, 47] width 78 height 15
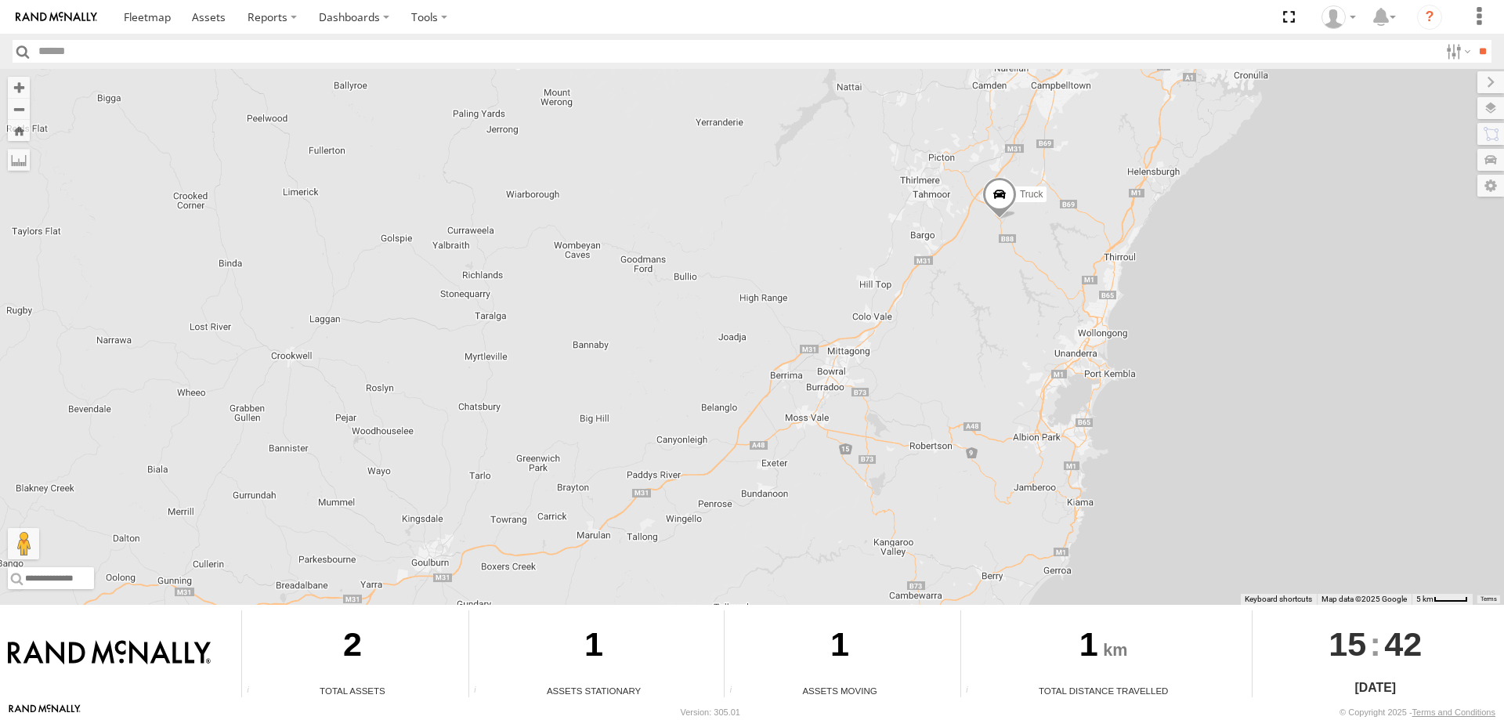
drag, startPoint x: 1009, startPoint y: 131, endPoint x: 982, endPoint y: 400, distance: 270.8
click at [982, 400] on div "Workshop Ute Truck" at bounding box center [752, 337] width 1504 height 536
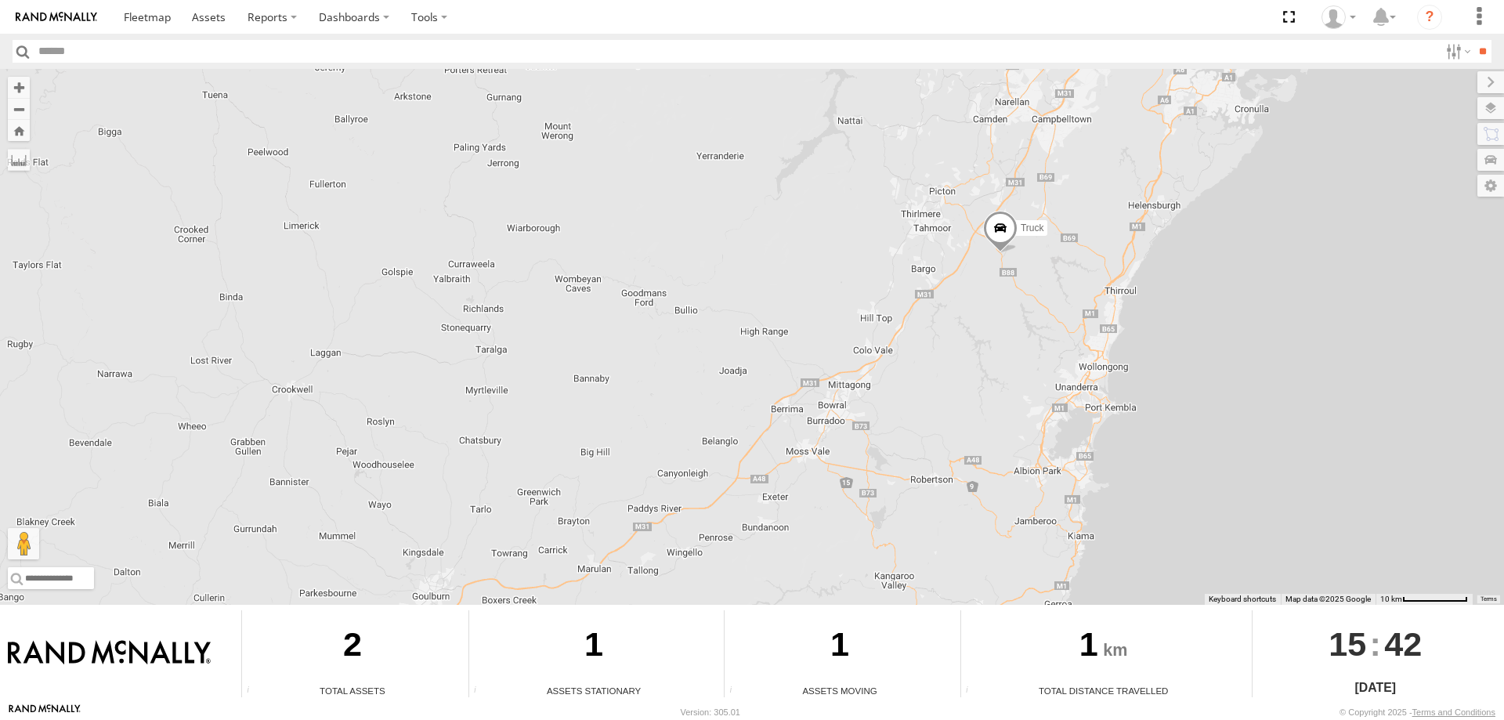
click at [999, 240] on span at bounding box center [1000, 232] width 34 height 42
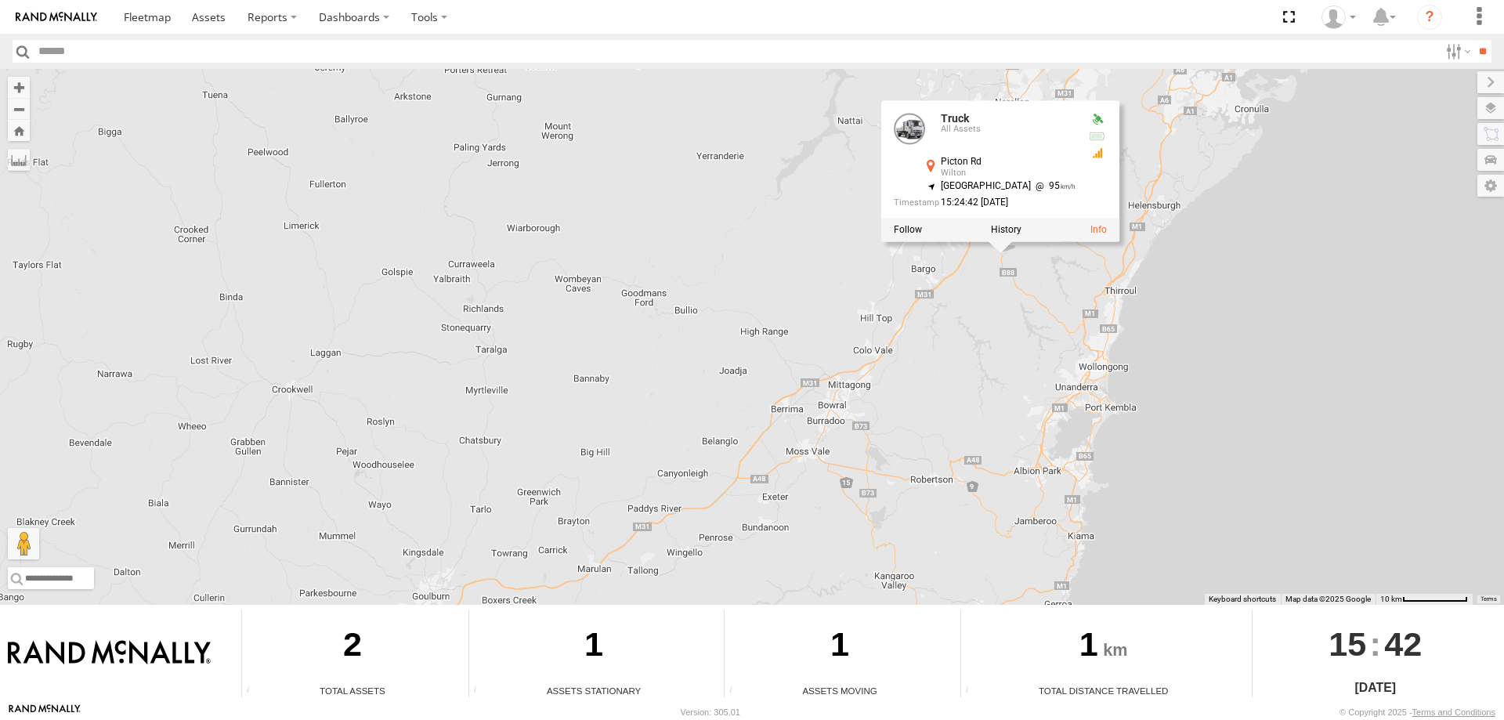
click at [992, 290] on div "Workshop Ute Truck Truck All Assets Picton Rd Wilton -34.26059 , 150.71178 Nort…" at bounding box center [752, 337] width 1504 height 536
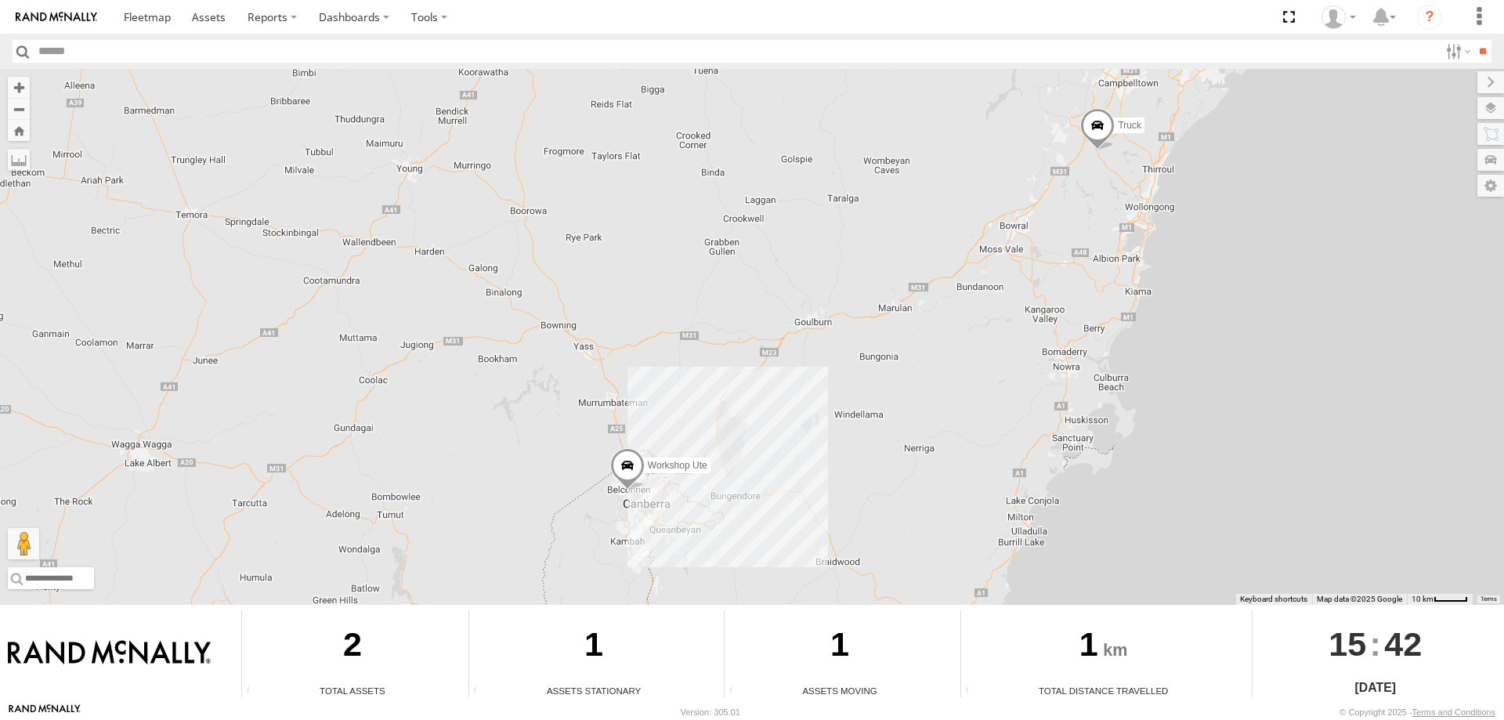
drag, startPoint x: 751, startPoint y: 374, endPoint x: 853, endPoint y: 255, distance: 156.7
click at [853, 255] on div "Workshop Ute Truck" at bounding box center [752, 337] width 1504 height 536
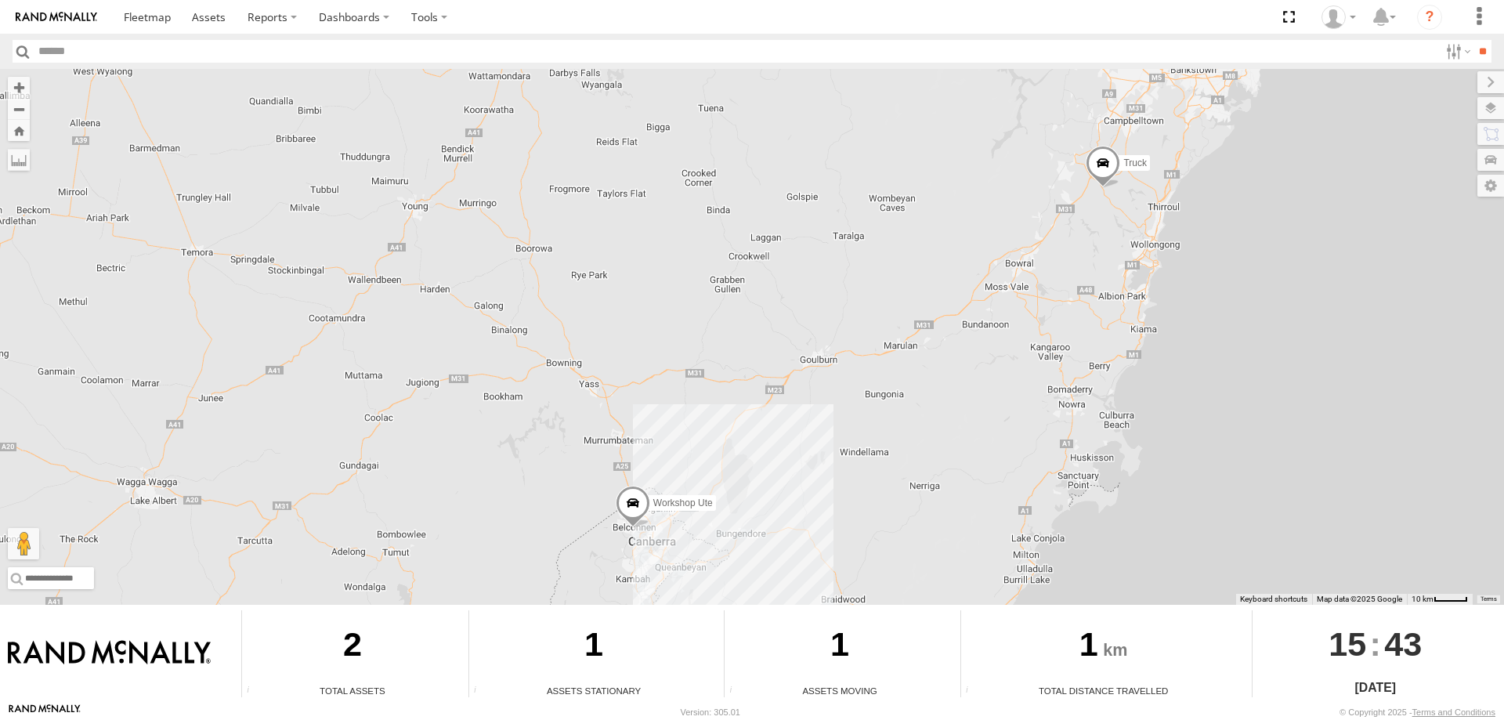
drag, startPoint x: 1061, startPoint y: 244, endPoint x: 1066, endPoint y: 286, distance: 41.9
click at [1066, 286] on div "Workshop Ute Truck" at bounding box center [752, 337] width 1504 height 536
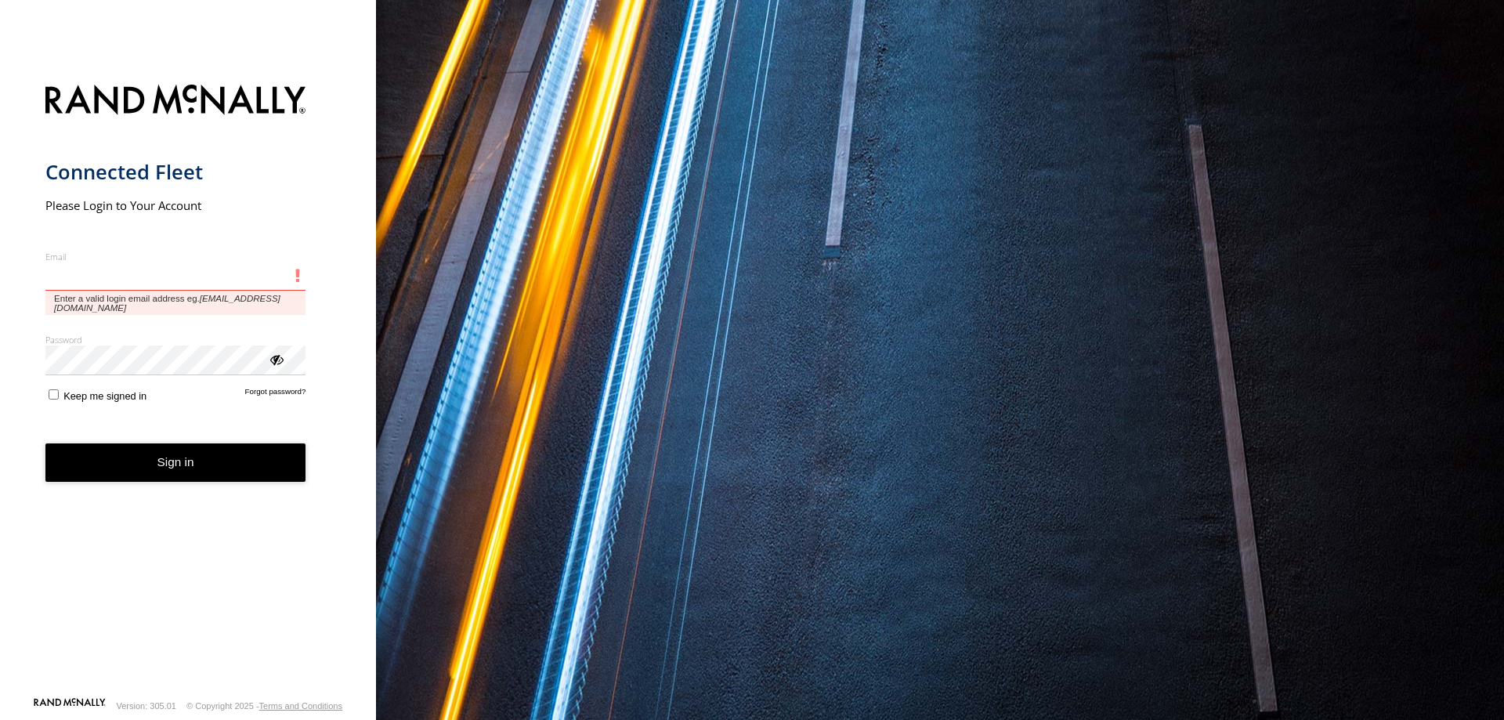
type input "**********"
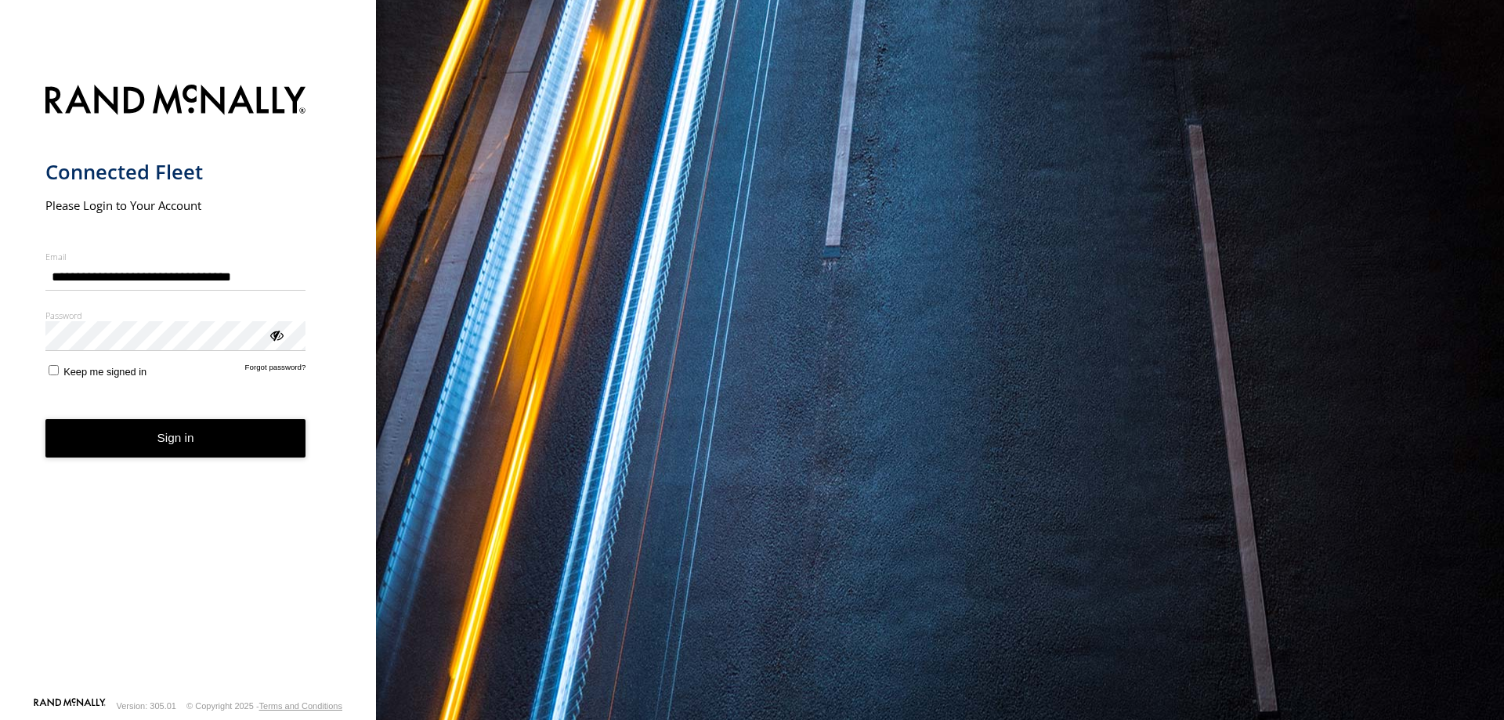
click at [214, 456] on button "Sign in" at bounding box center [175, 438] width 261 height 38
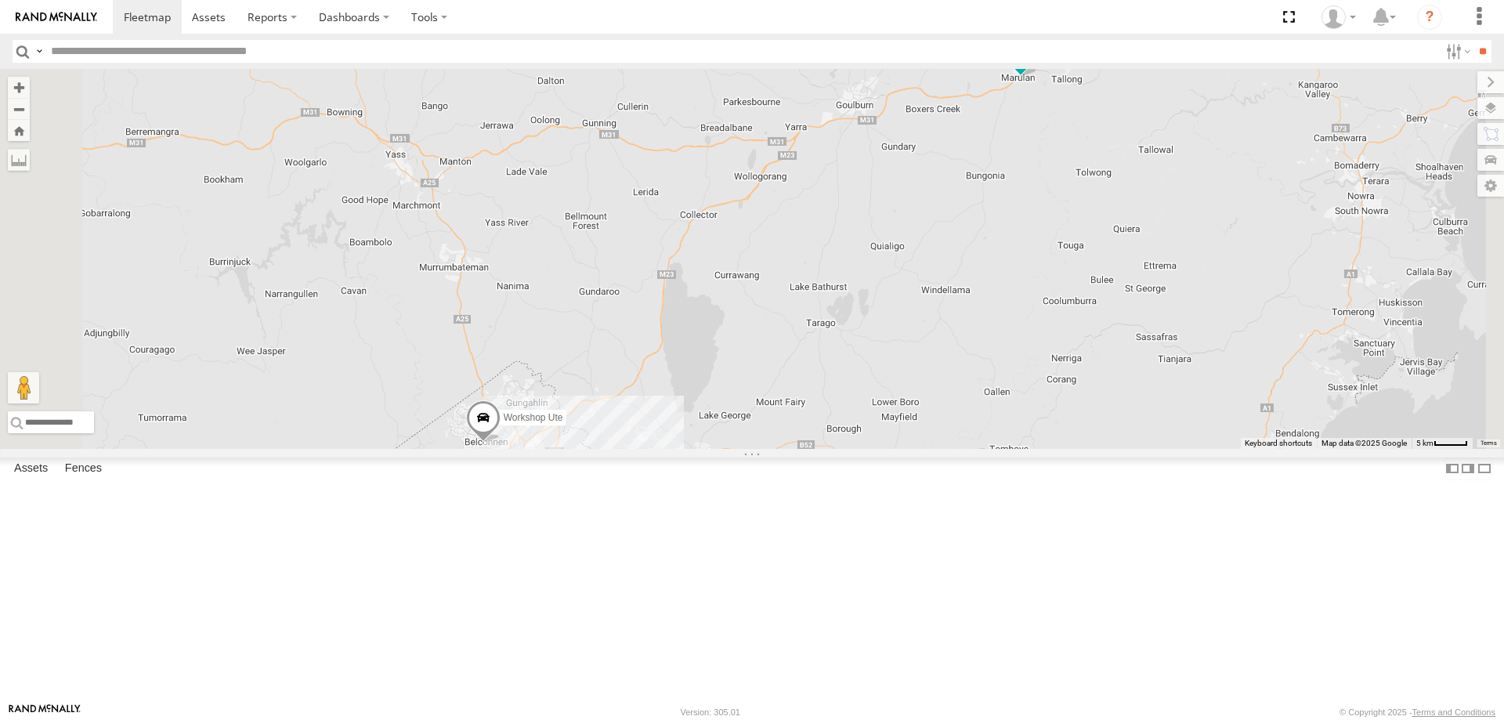
click at [0, 0] on link at bounding box center [0, 0] width 0 height 0
click at [0, 0] on div "Truck All Assets [PERSON_NAME] Hwy Marulan -34.71592 150.00516 Workshop Ute All…" at bounding box center [0, 0] width 0 height 0
click at [0, 0] on div "Truck" at bounding box center [0, 0] width 0 height 0
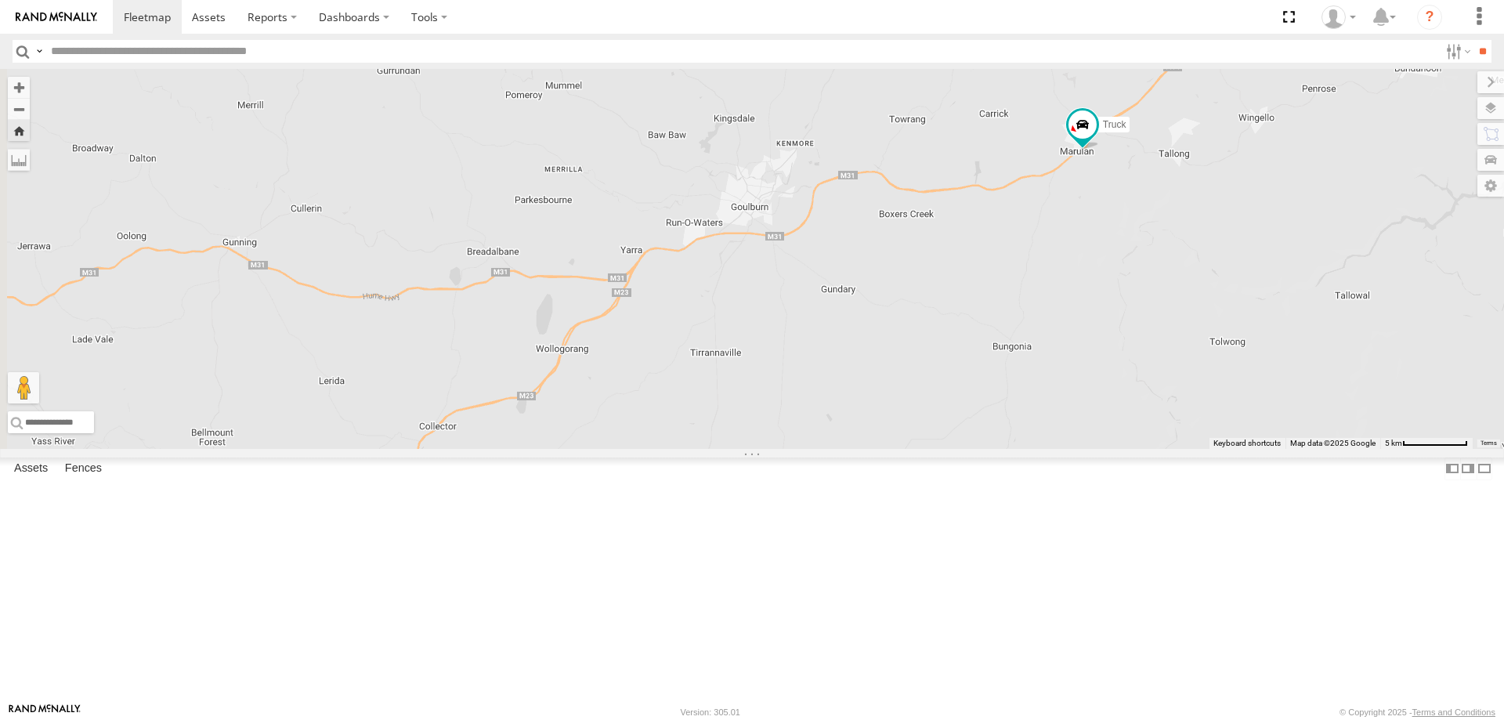
drag, startPoint x: 656, startPoint y: 508, endPoint x: 1040, endPoint y: 381, distance: 404.2
click at [1040, 381] on div "Truck" at bounding box center [752, 259] width 1504 height 380
